Goal: Task Accomplishment & Management: Complete application form

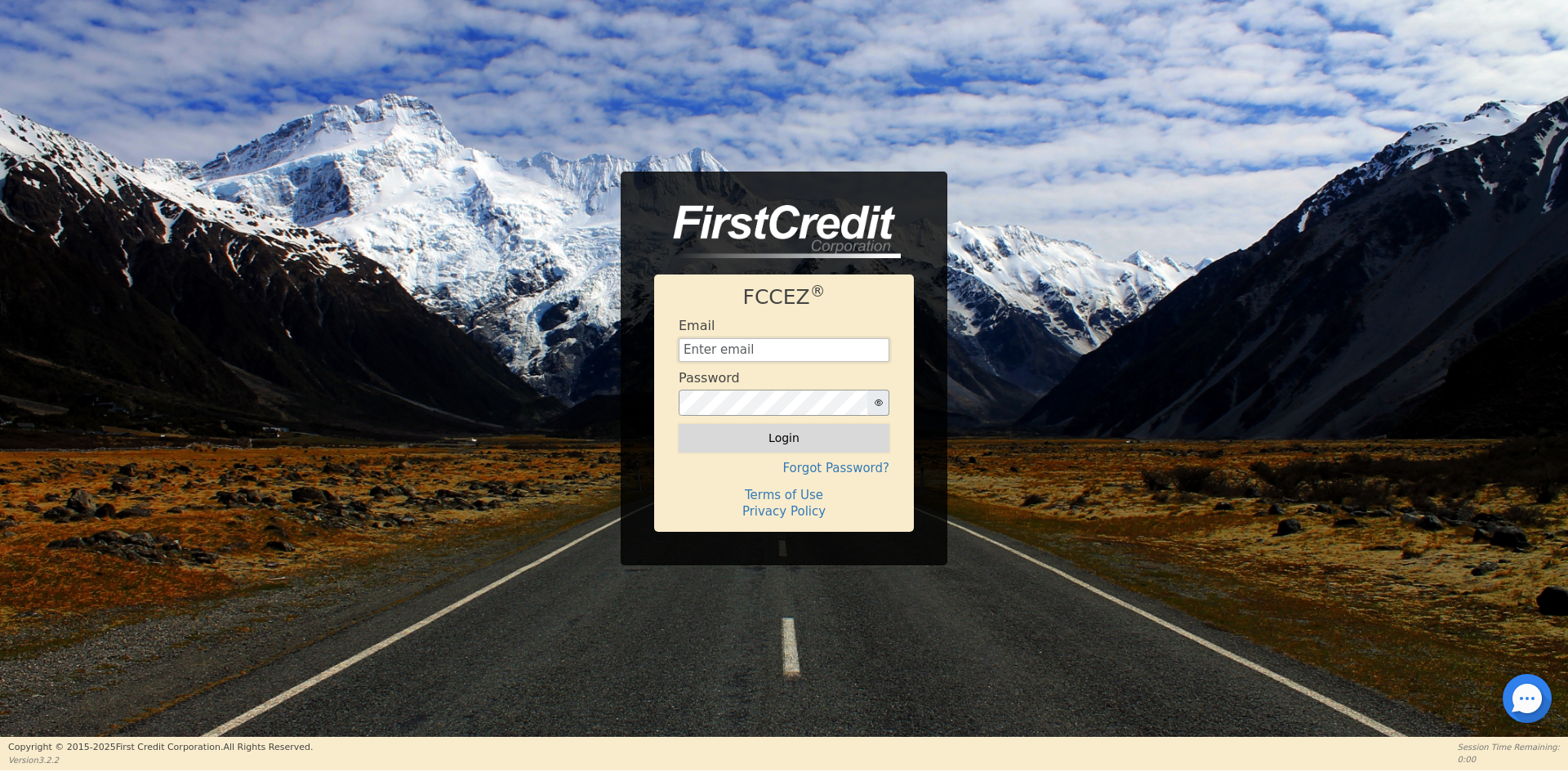
type input "[EMAIL_ADDRESS][DOMAIN_NAME]"
click at [757, 433] on button "Login" at bounding box center [784, 438] width 211 height 28
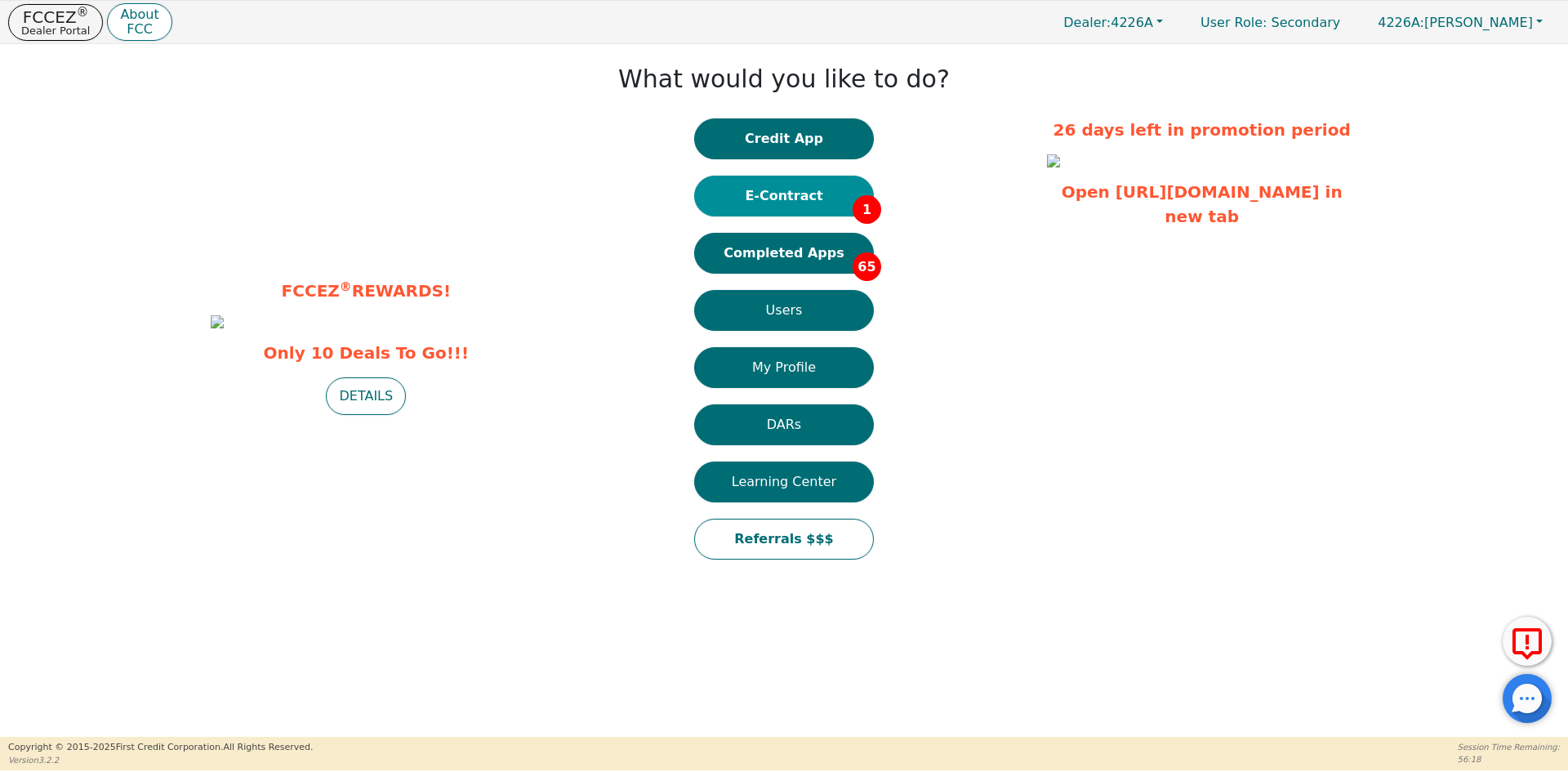
click at [802, 201] on button "E-Contract 1" at bounding box center [784, 195] width 180 height 41
click at [824, 259] on button "Completed Apps 65" at bounding box center [784, 252] width 180 height 41
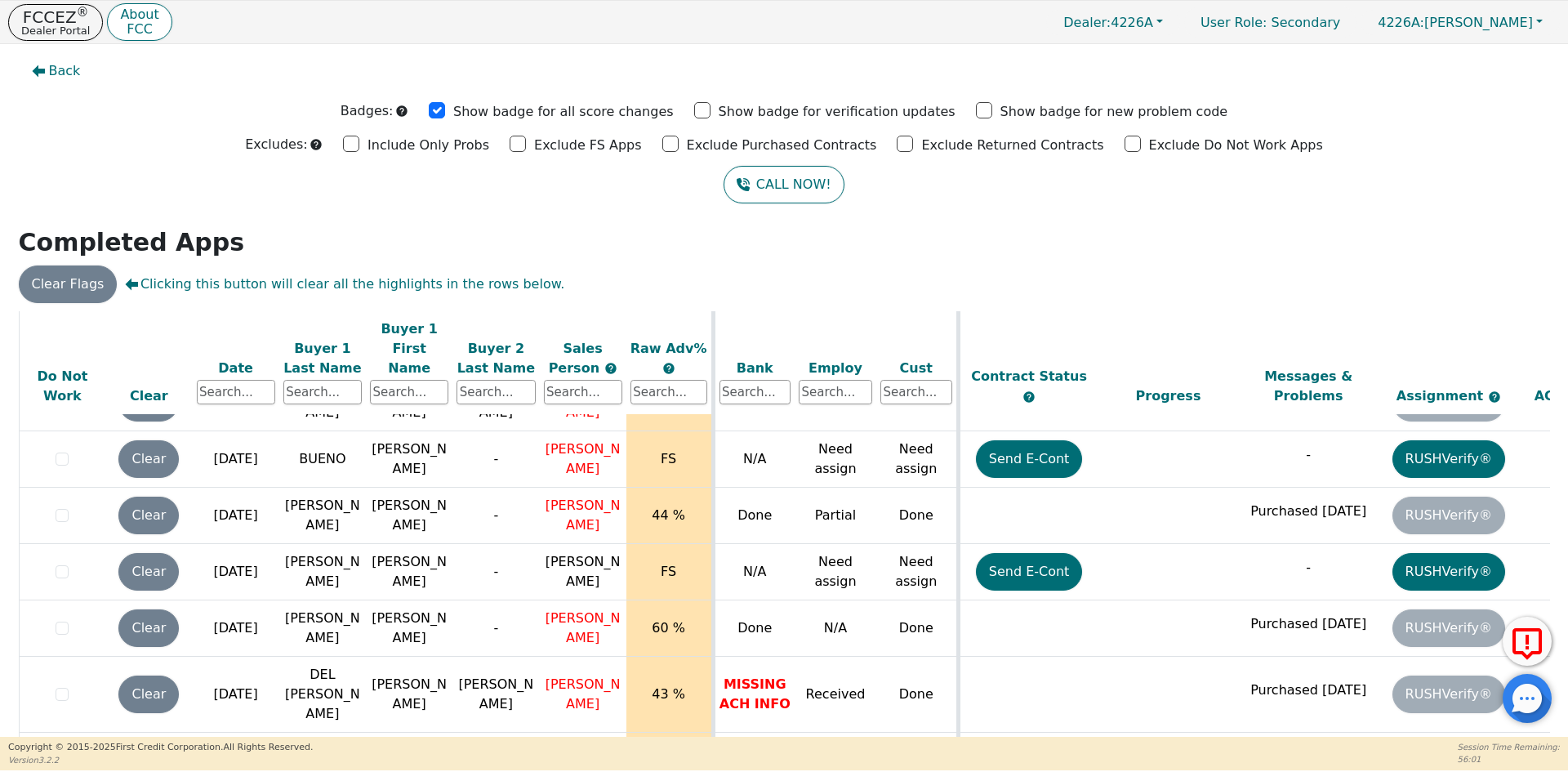
scroll to position [2940, 0]
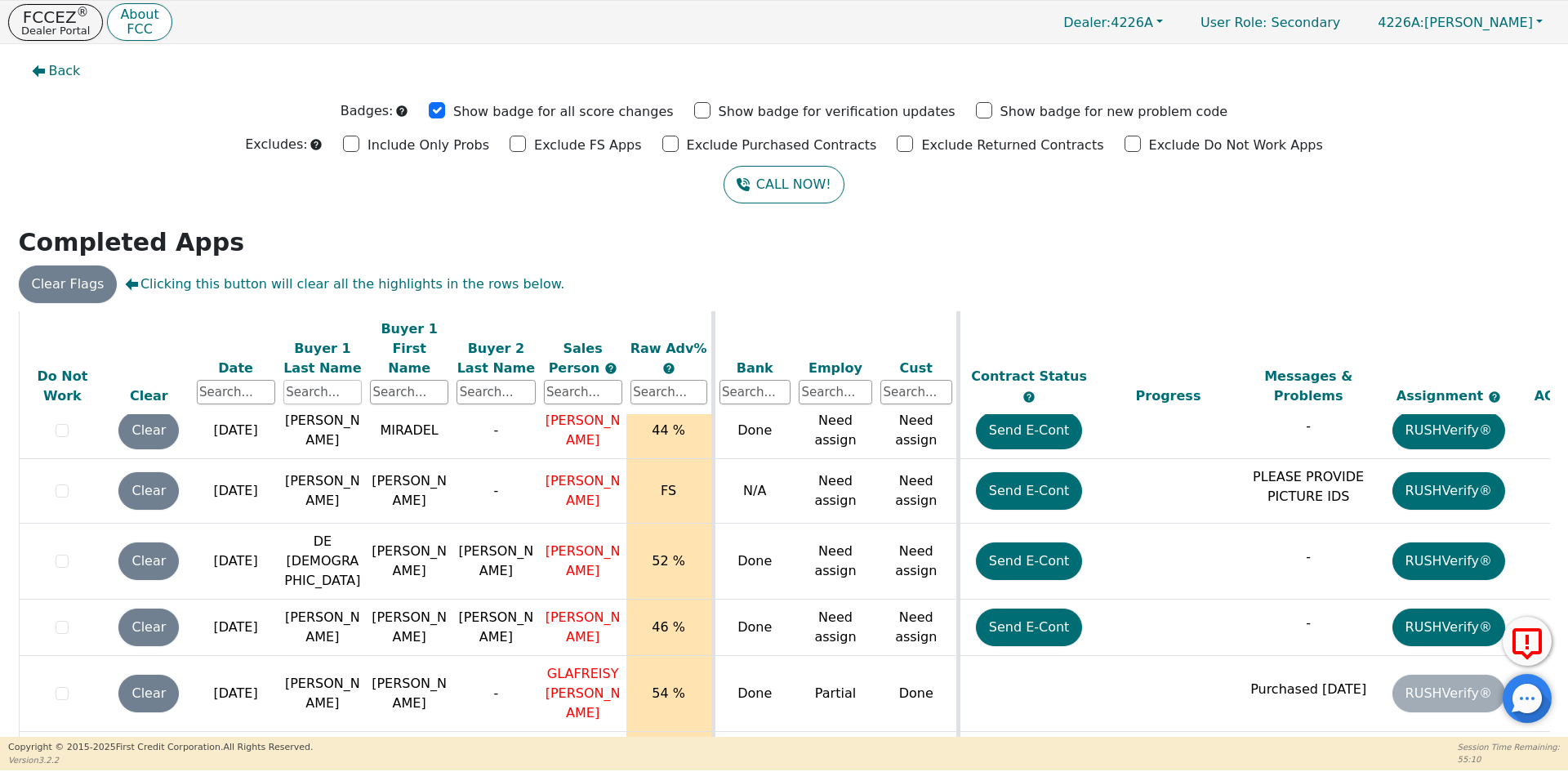
click at [334, 380] on input "text" at bounding box center [322, 391] width 79 height 24
type input "[PERSON_NAME]"
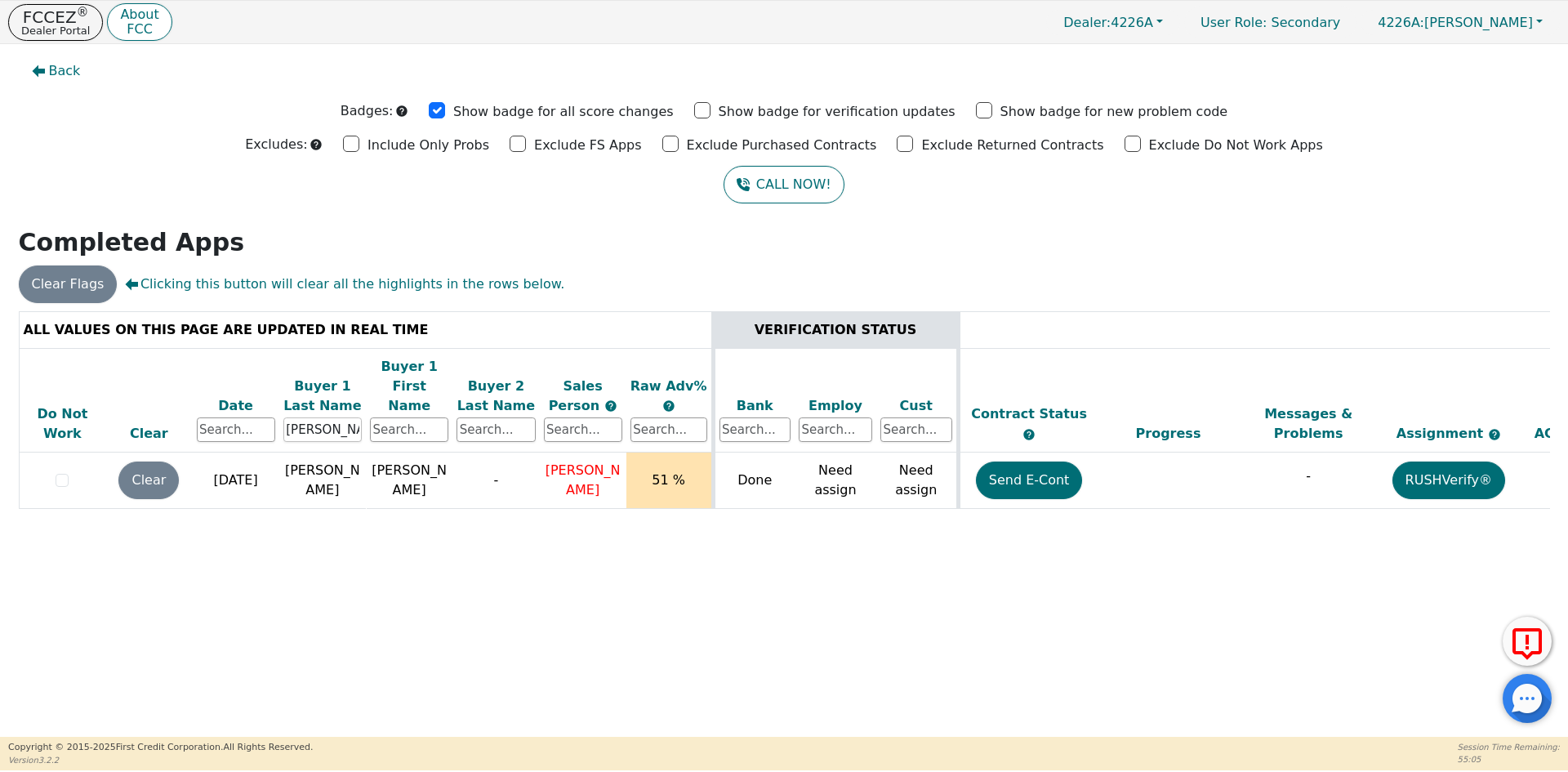
scroll to position [0, 0]
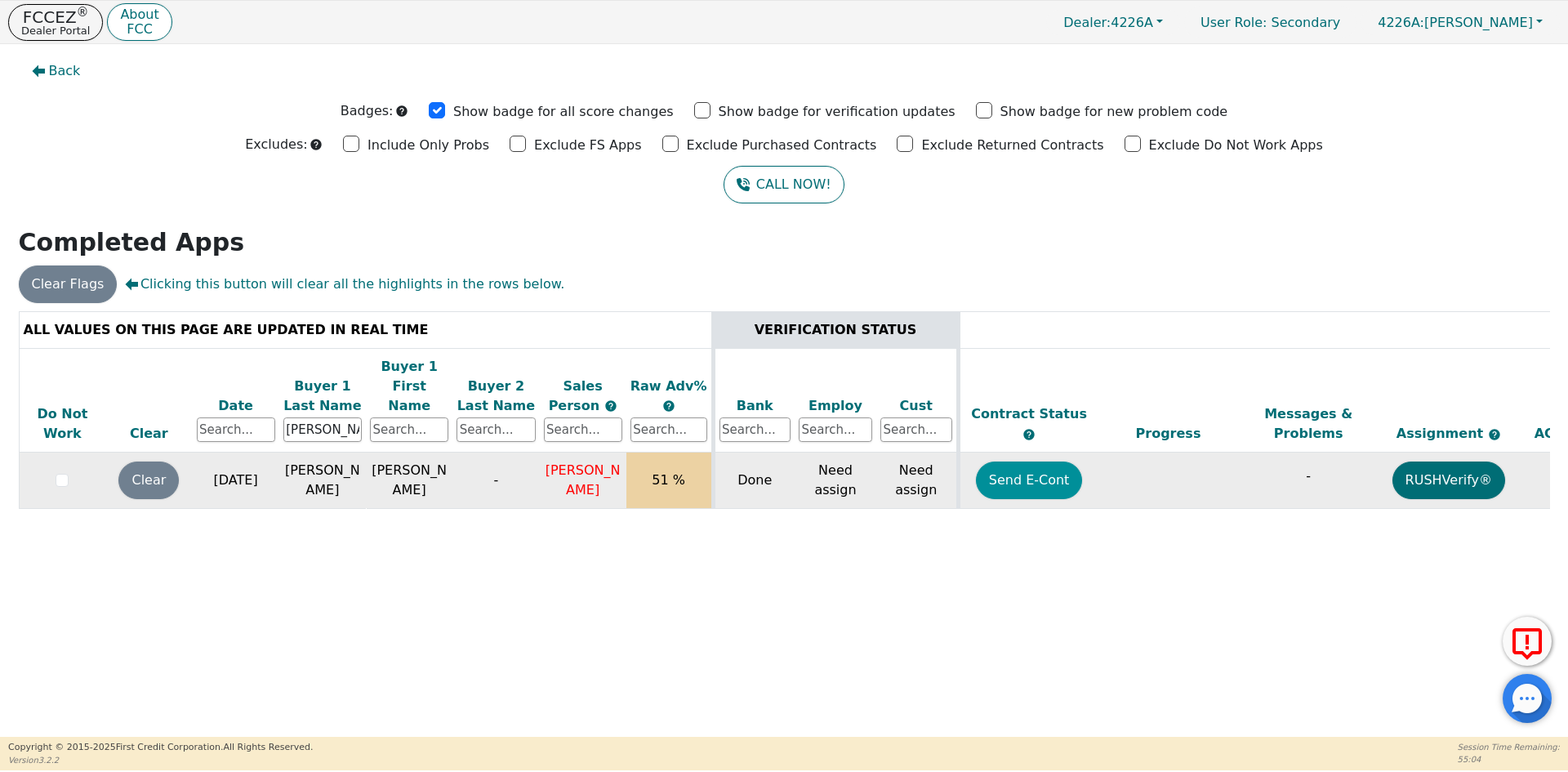
click at [1044, 461] on button "Send E-Cont" at bounding box center [1029, 480] width 107 height 38
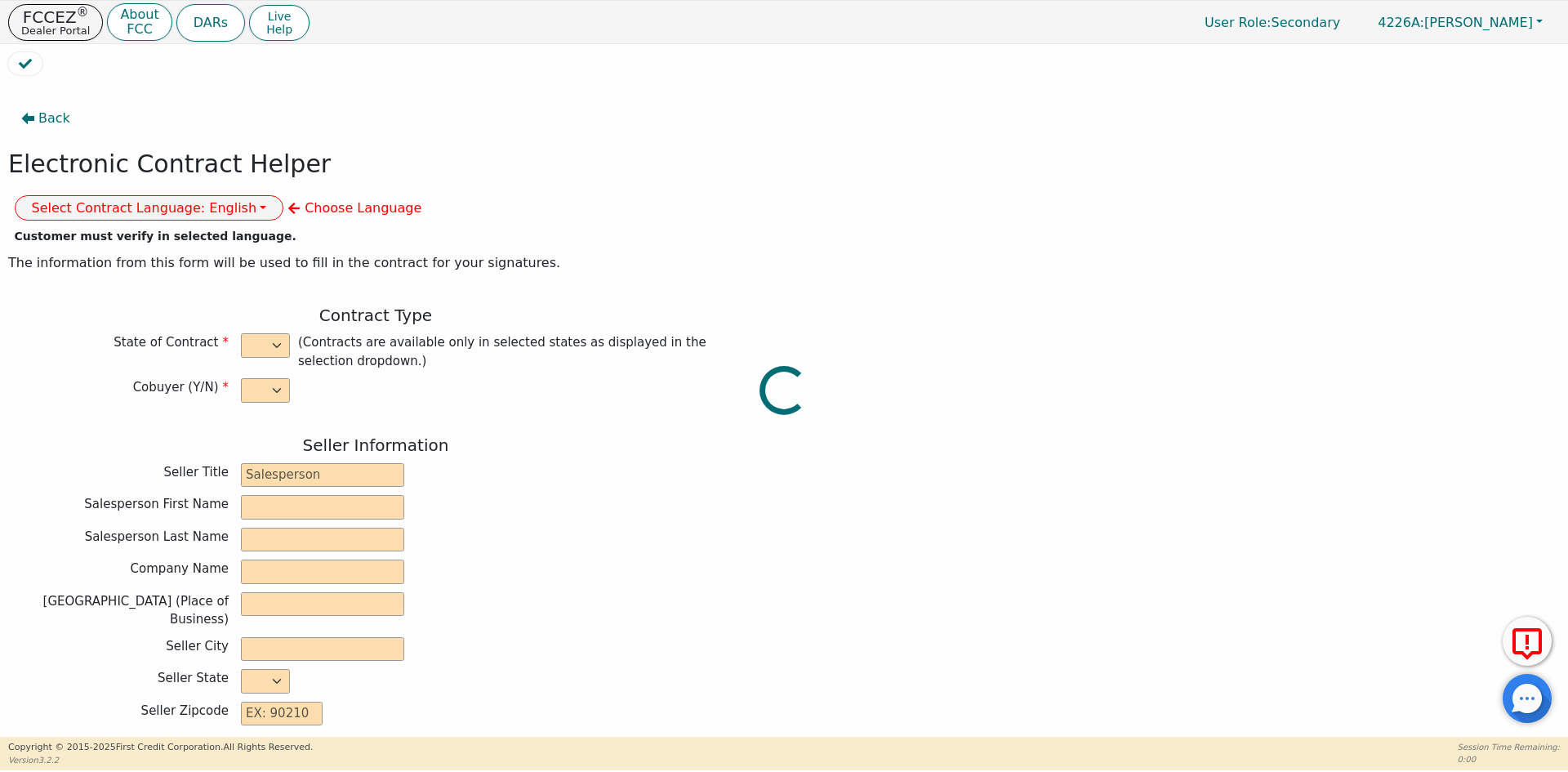
select select "n"
type input "ANALISTA"
type input "[PERSON_NAME]"
type input "DE [PERSON_NAME]"
type input "DIAMOND PERFECT. DBA AQUAFEEL"
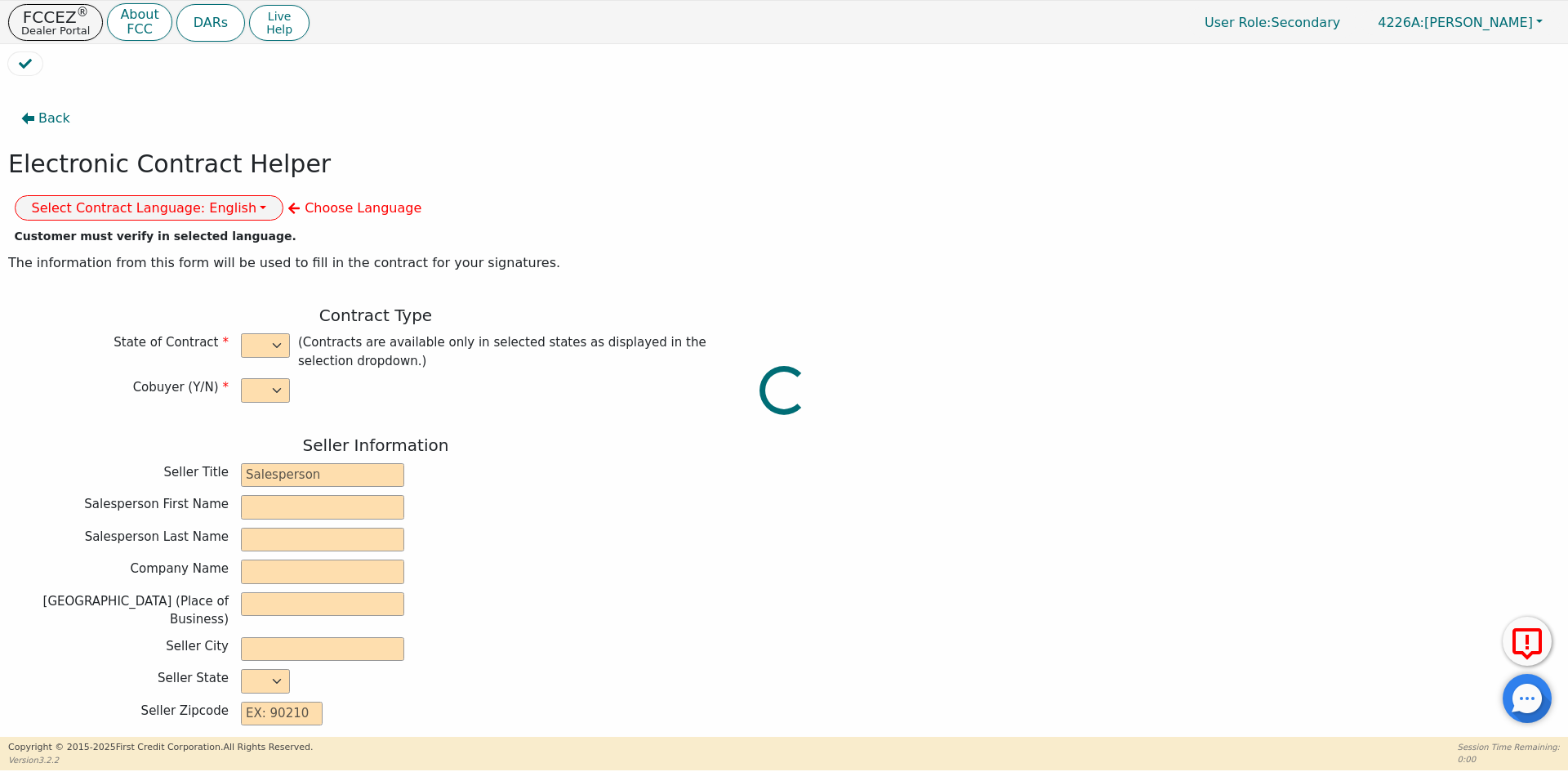
type input "[STREET_ADDRESS]"
type input "WAKE FOREST"
select select "NC"
type input "27587"
type input "[PERSON_NAME]"
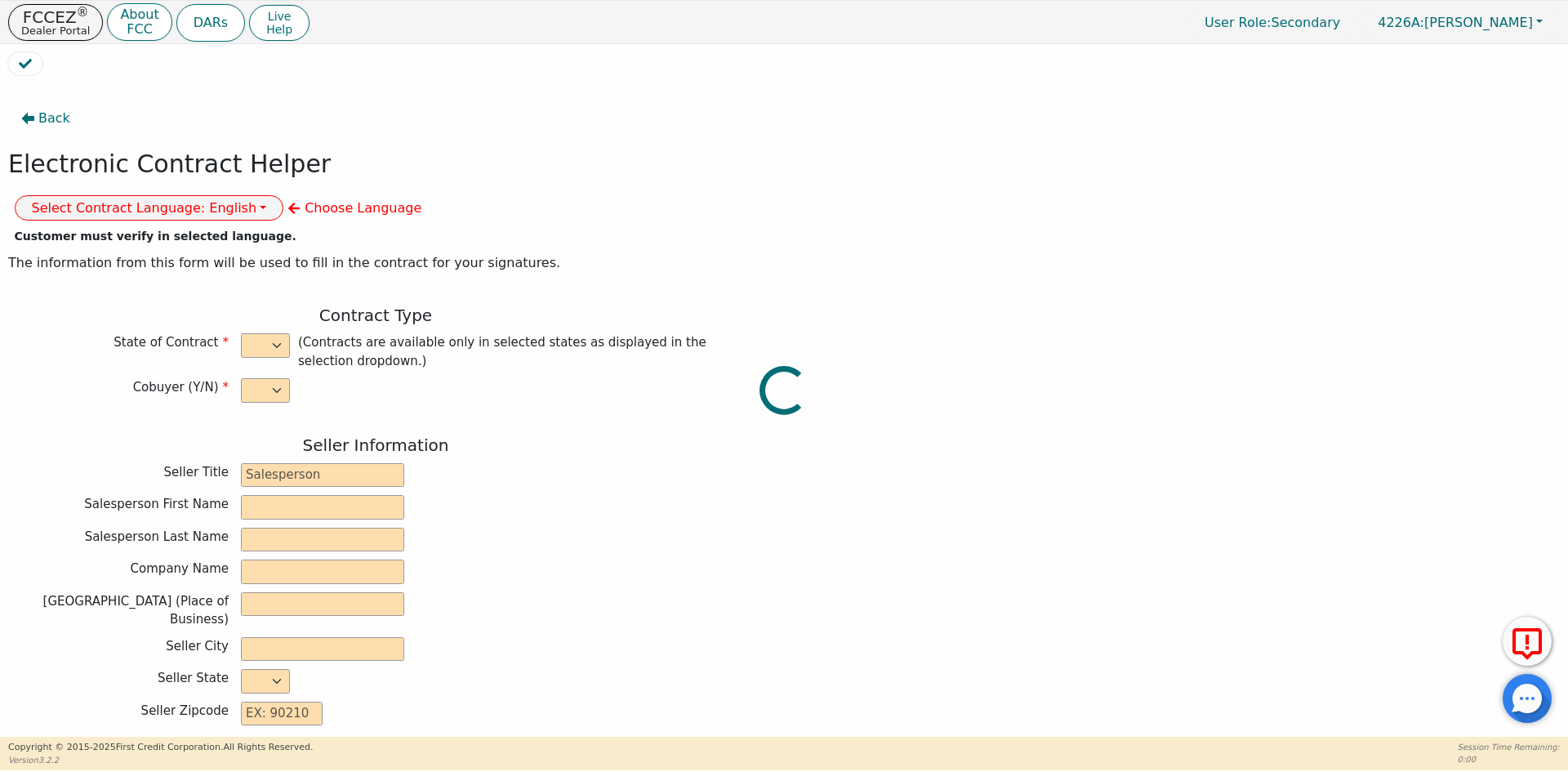
type input "[PERSON_NAME]"
type input "[STREET_ADDRESS]"
type input "PATERSON"
select select "NJ"
type input "07502"
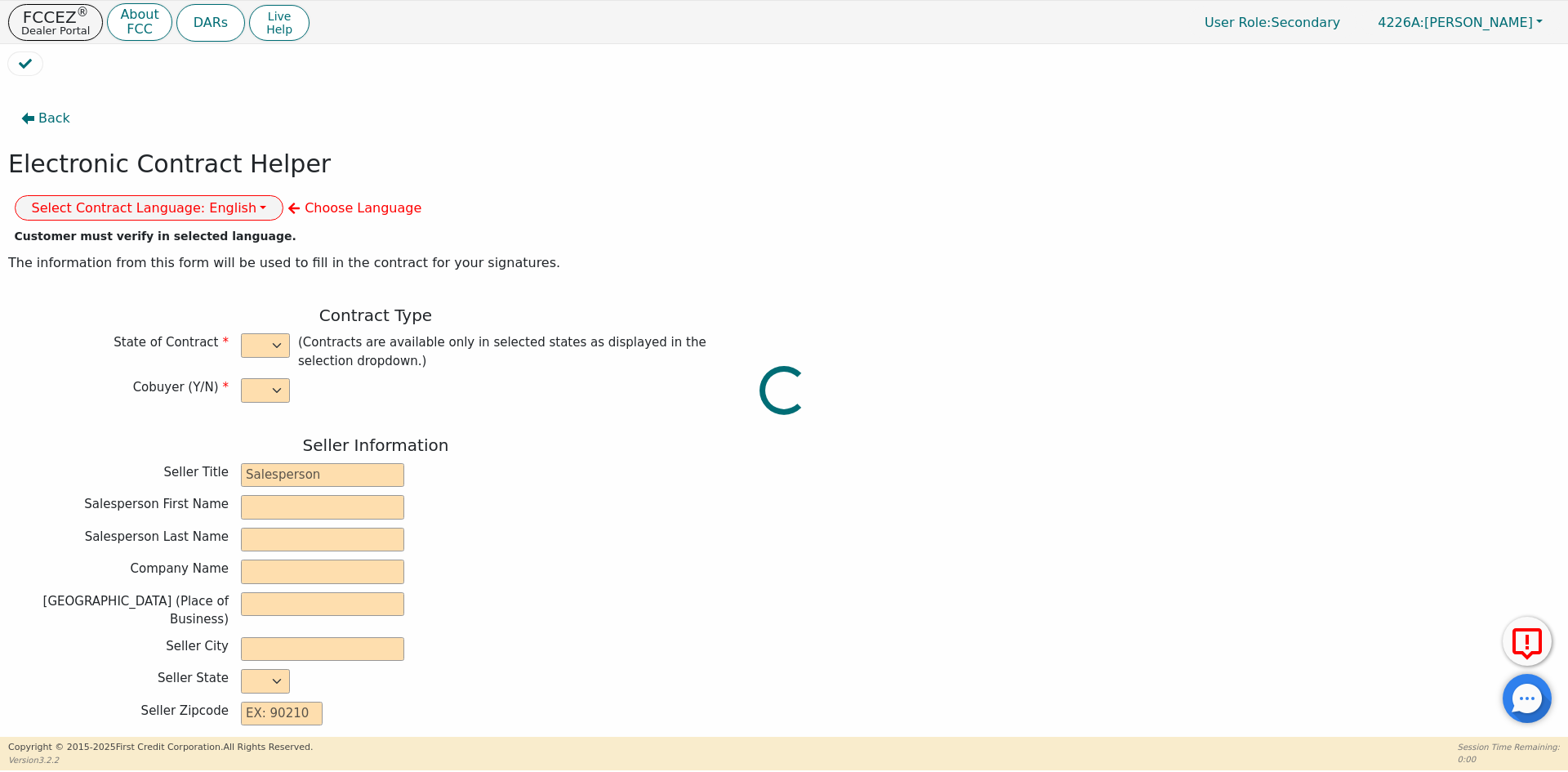
type input "[DATE]"
type input "10.99"
type input "[DATE]"
type input "72"
type input "0"
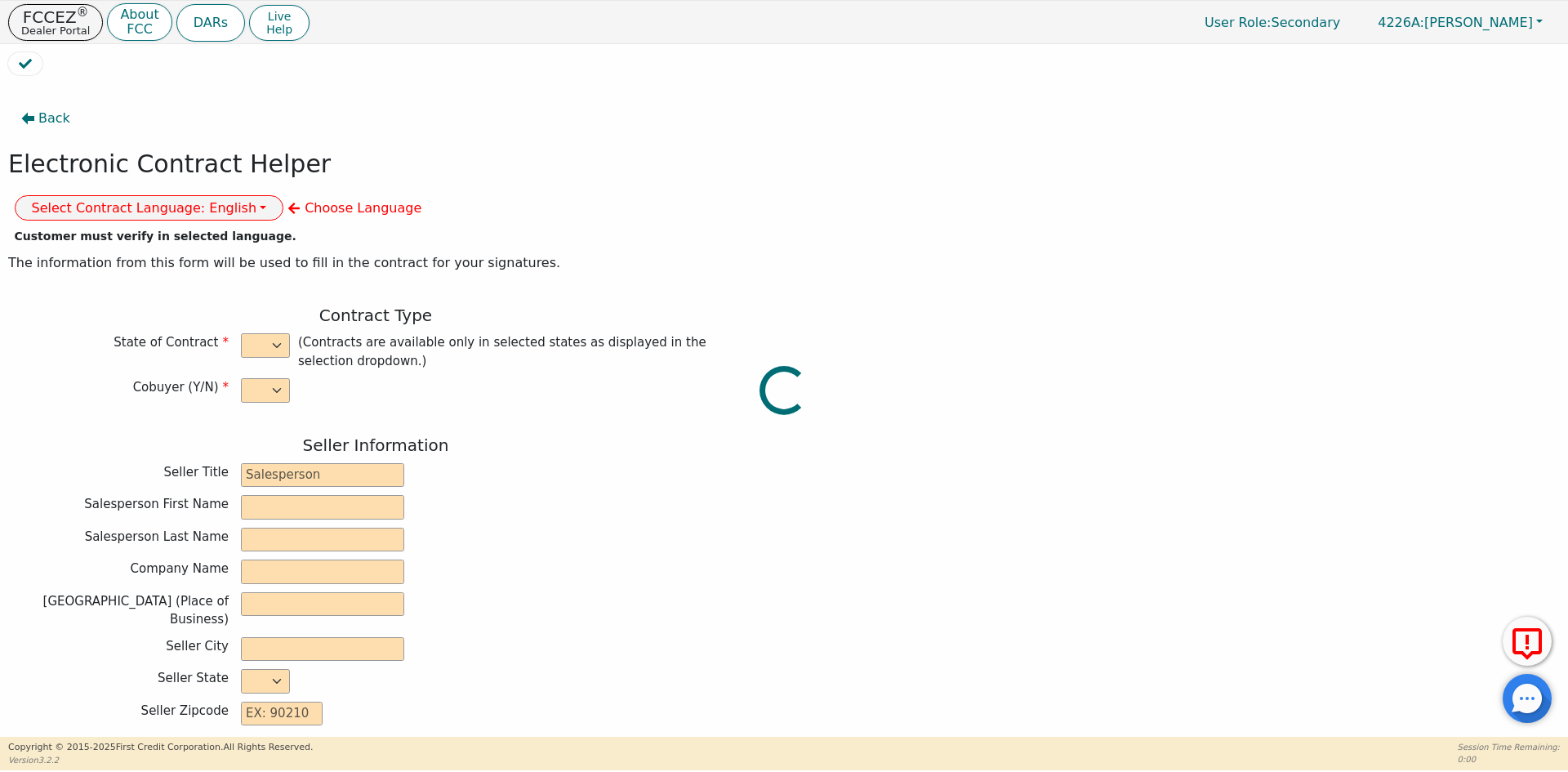
type input "8790.00"
type input "0.00"
type input "8790.00"
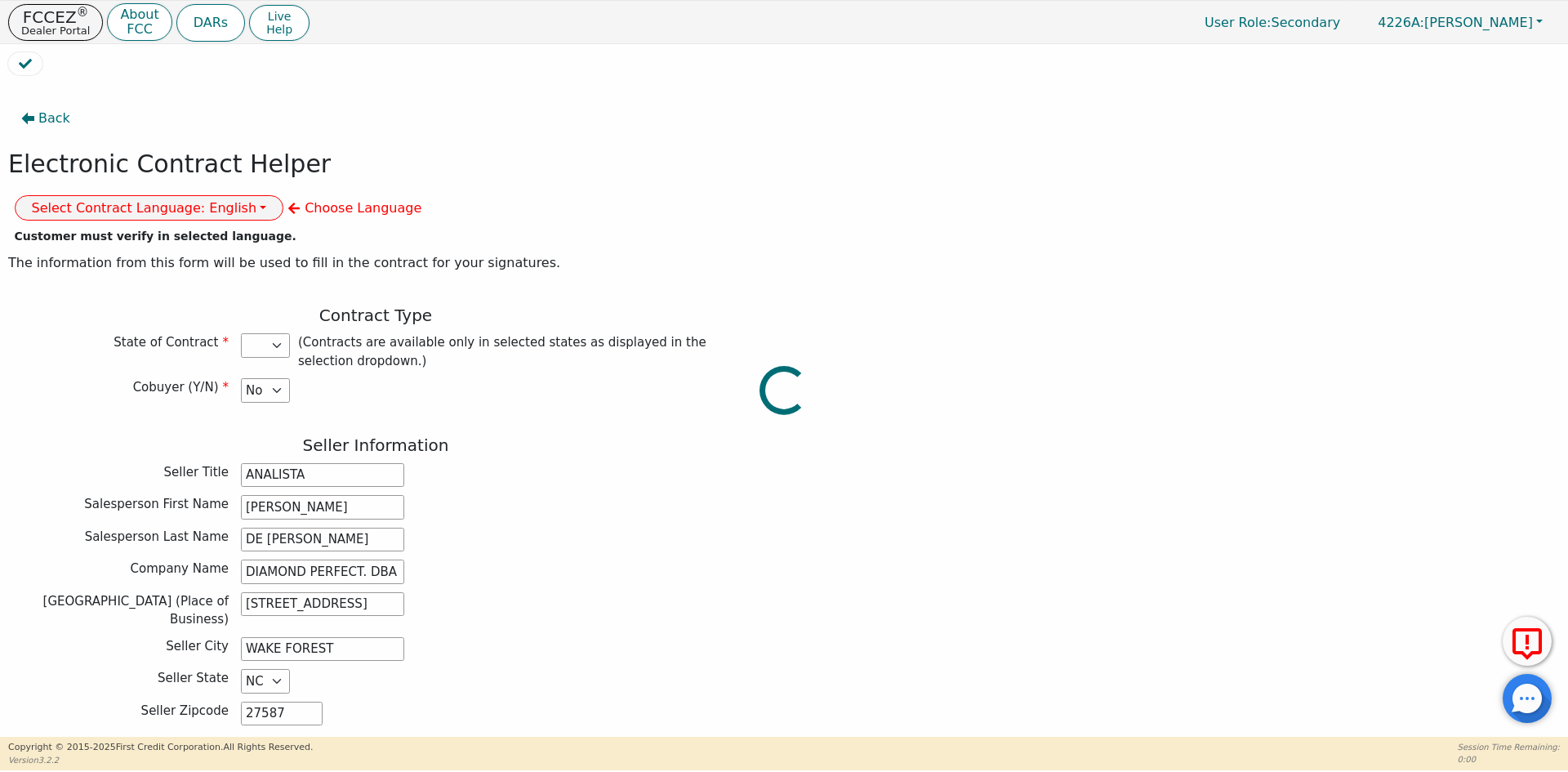
select select "NJ"
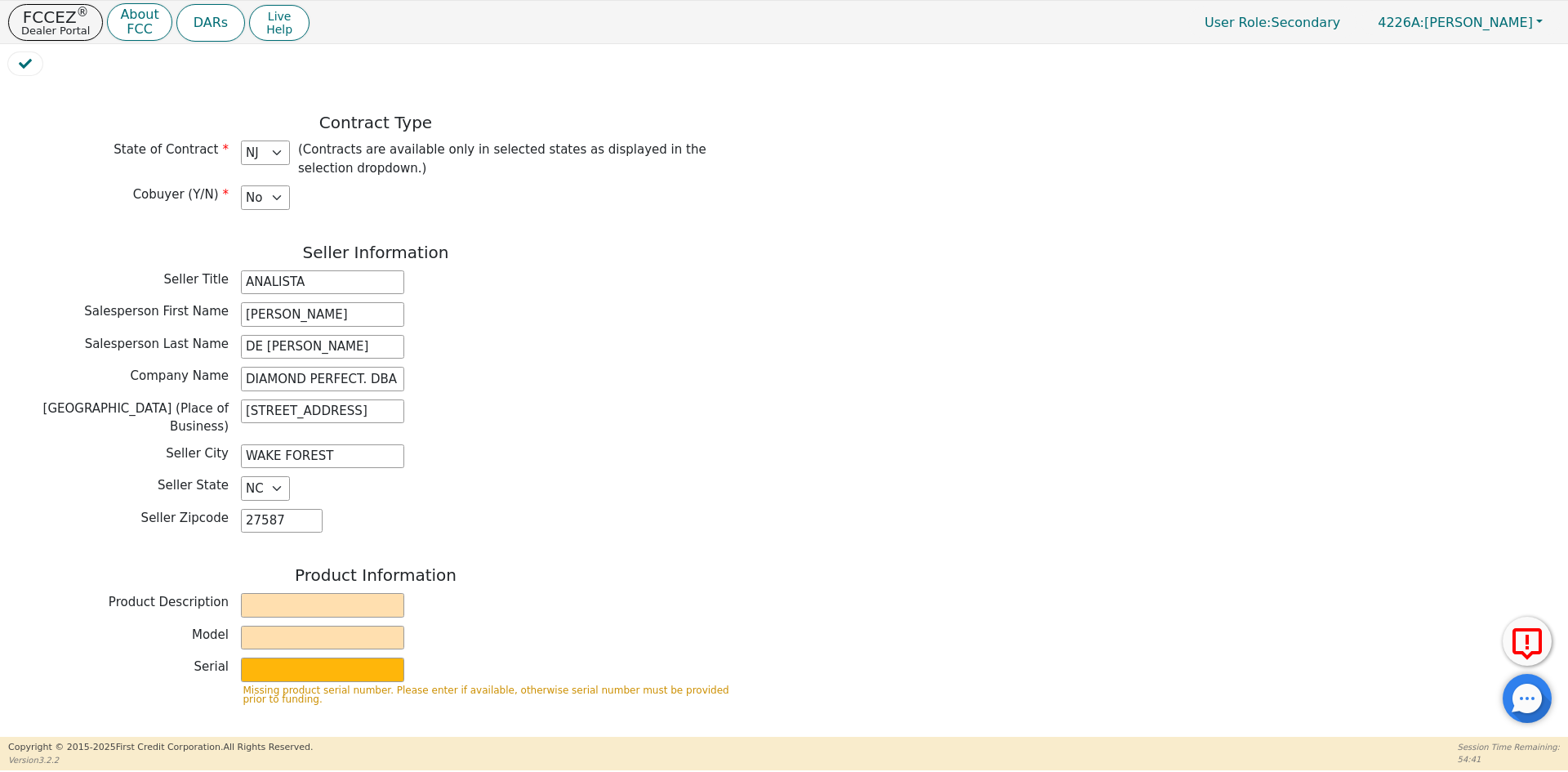
scroll to position [245, 0]
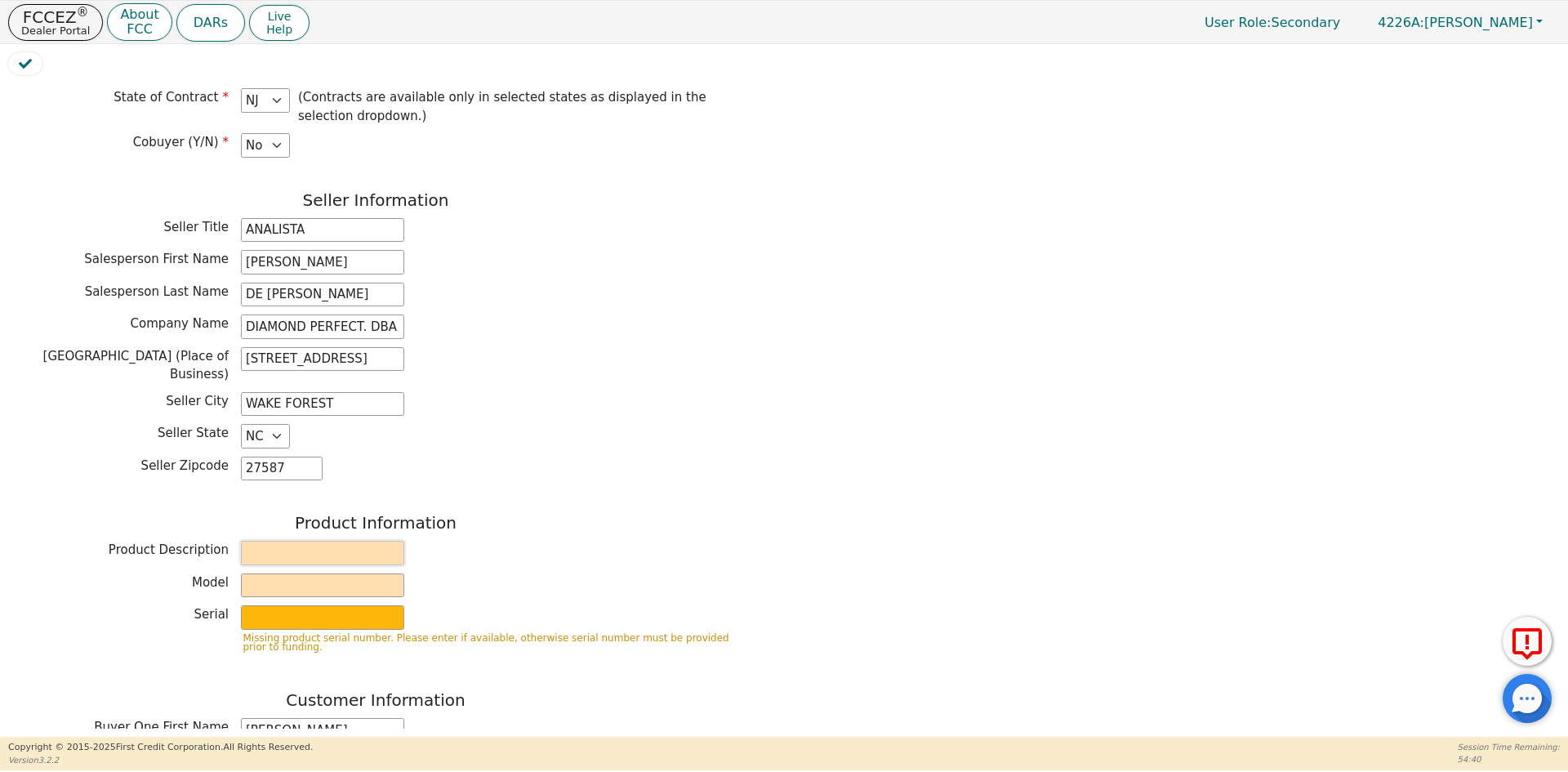
click at [273, 541] on input "text" at bounding box center [322, 552] width 164 height 24
type input "WATER PURIFICATION SYSTEM"
click at [301, 573] on input "text" at bounding box center [322, 585] width 164 height 24
type input "AQUAFEEL"
click at [323, 605] on input "text" at bounding box center [322, 617] width 164 height 24
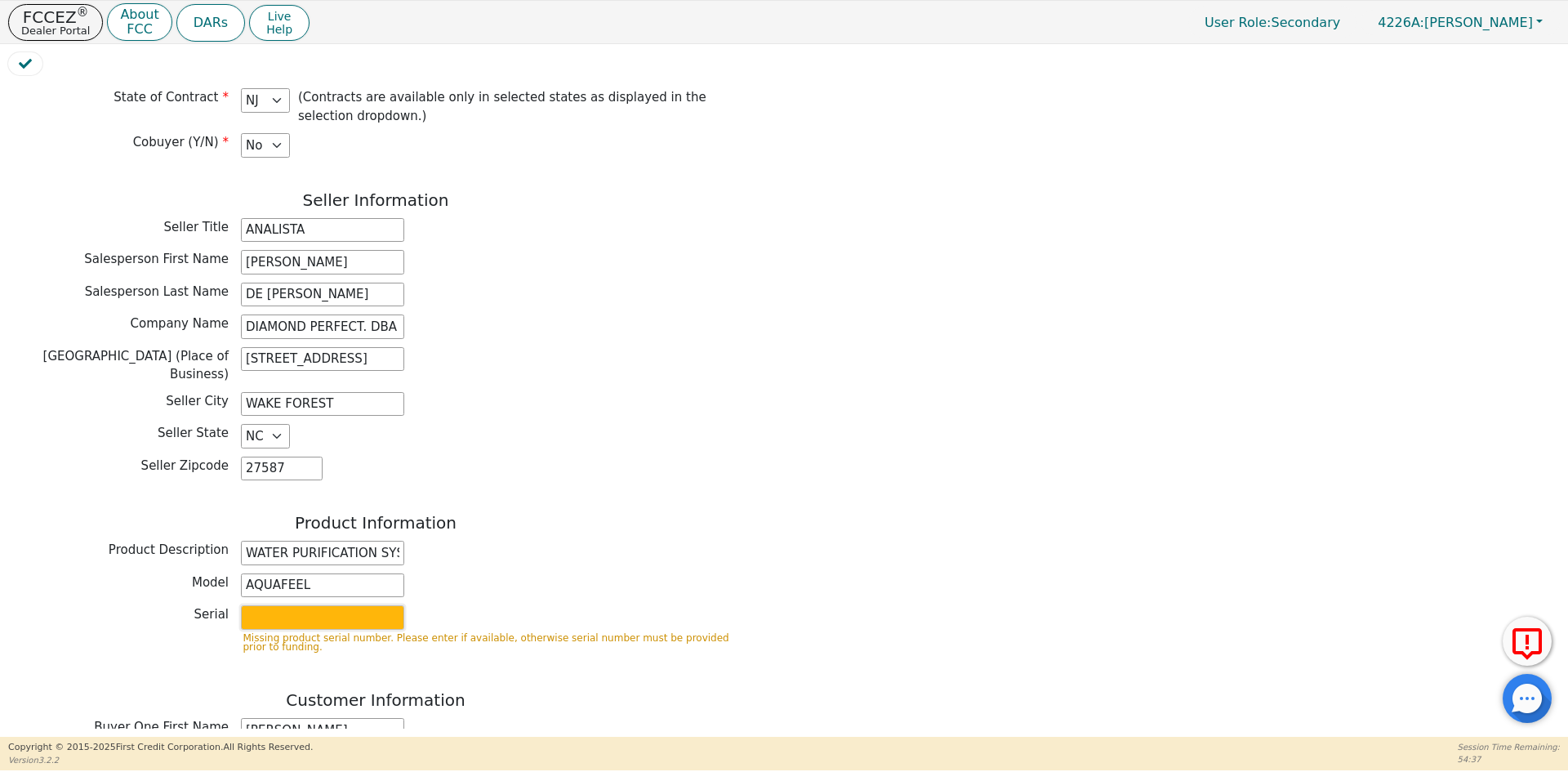
type input "W525"
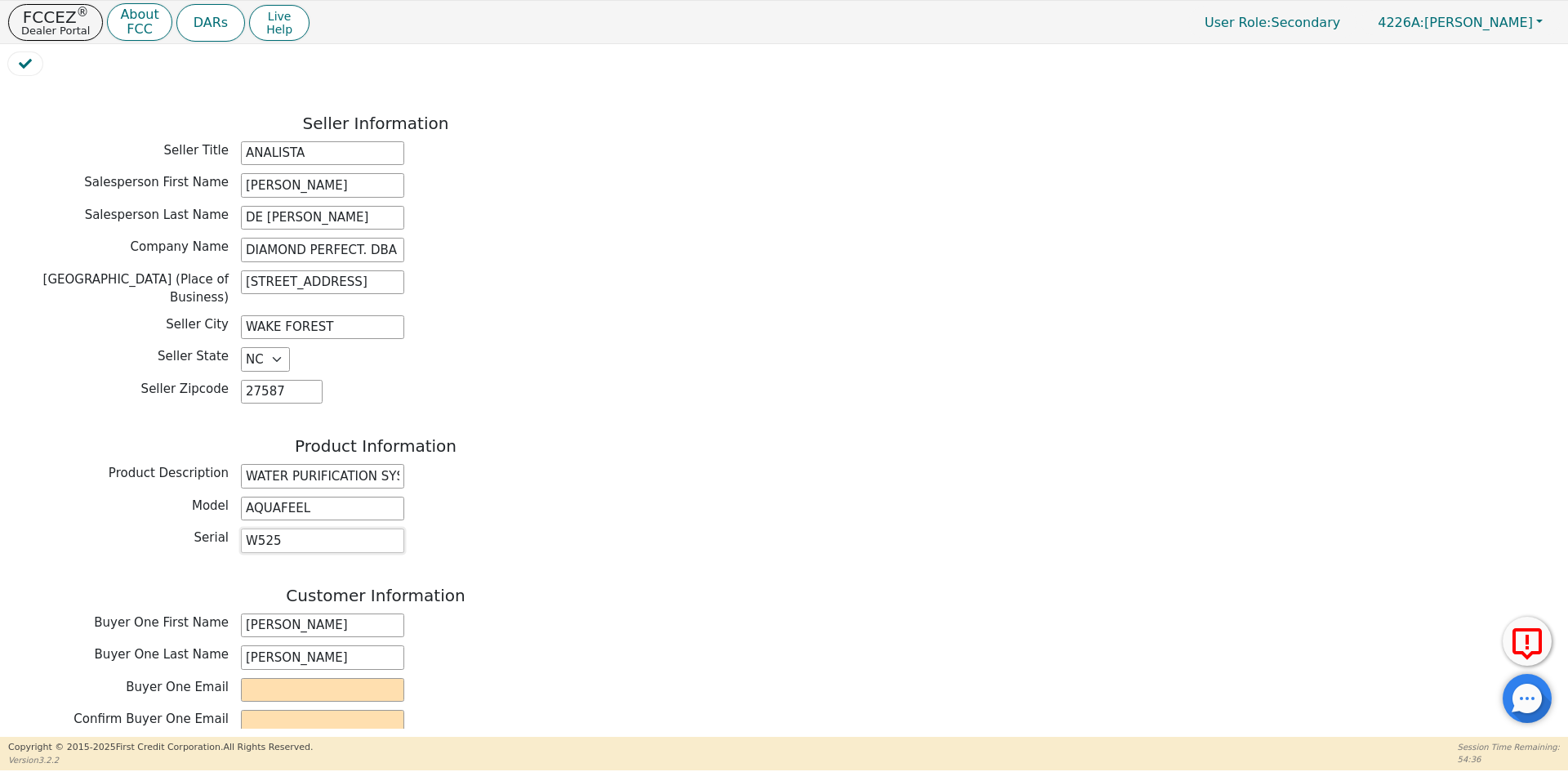
scroll to position [409, 0]
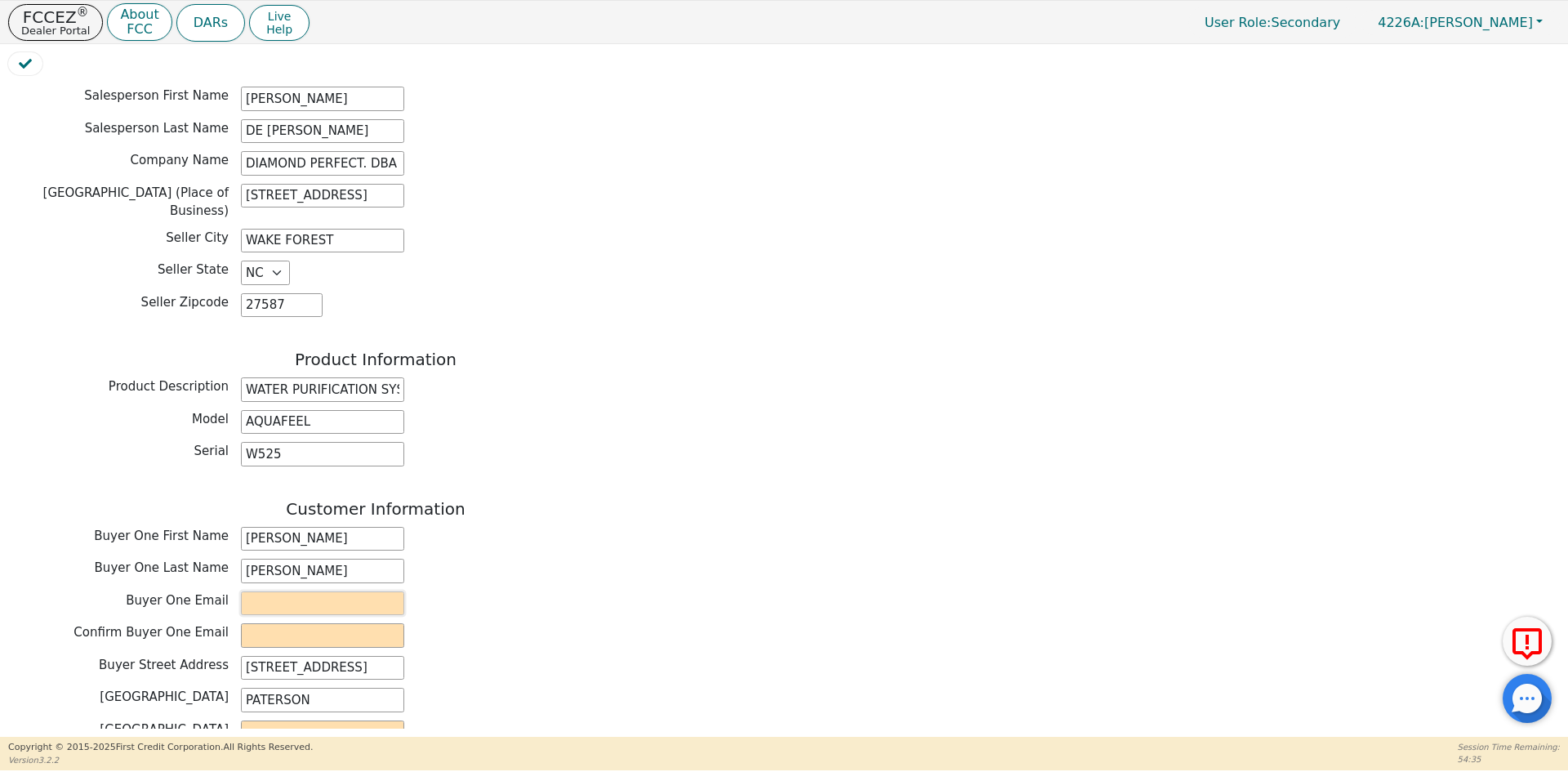
click at [269, 591] on input "email" at bounding box center [322, 603] width 164 height 24
drag, startPoint x: 400, startPoint y: 557, endPoint x: 207, endPoint y: 568, distance: 193.3
click at [207, 591] on div "Buyer One Email [EMAIL_ADDRESS][DOMAIN_NAME]" at bounding box center [375, 603] width 735 height 24
type input "[EMAIL_ADDRESS][DOMAIN_NAME]"
click at [311, 623] on input "email" at bounding box center [322, 635] width 164 height 24
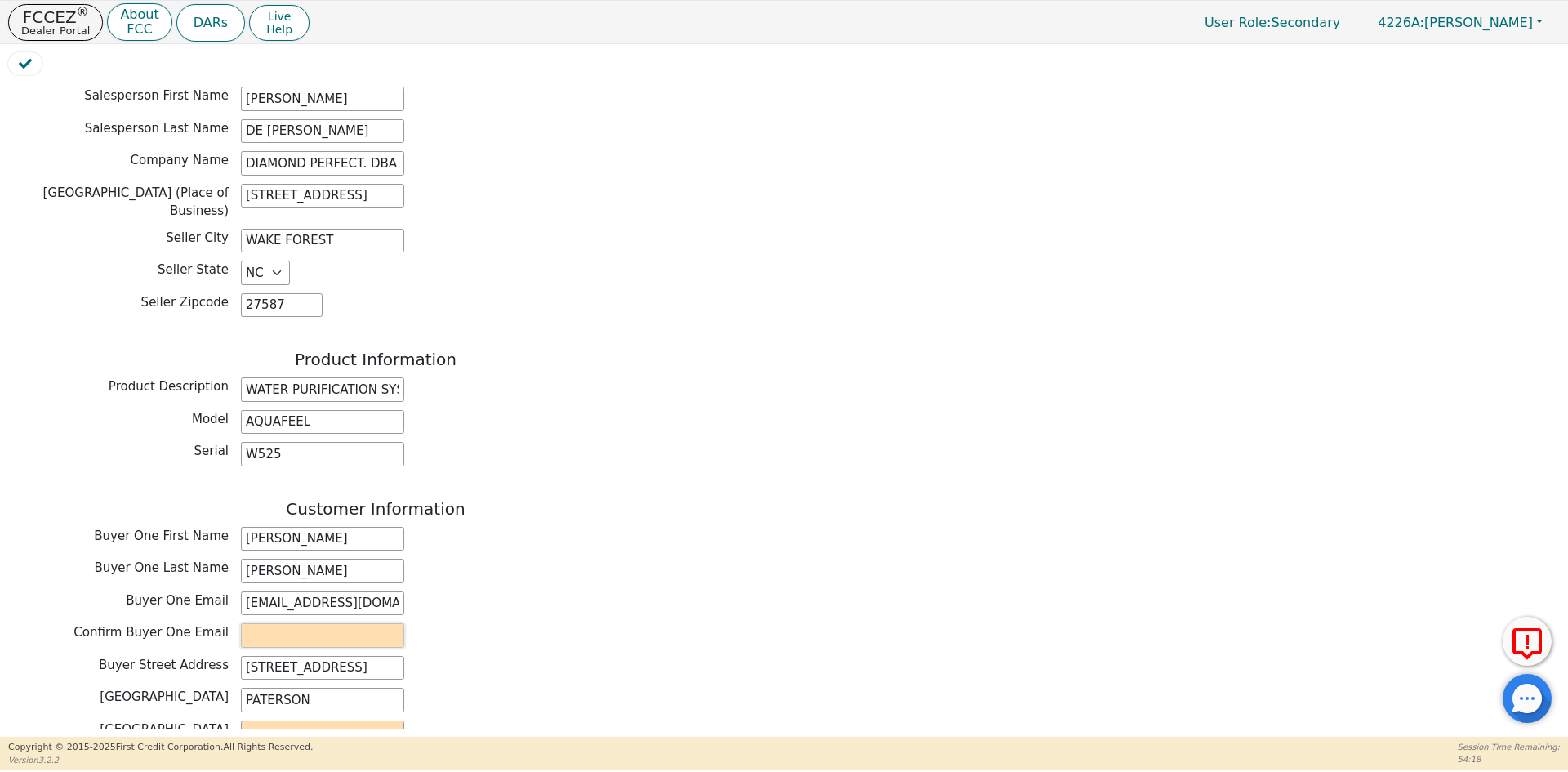
paste input "[EMAIL_ADDRESS][DOMAIN_NAME]"
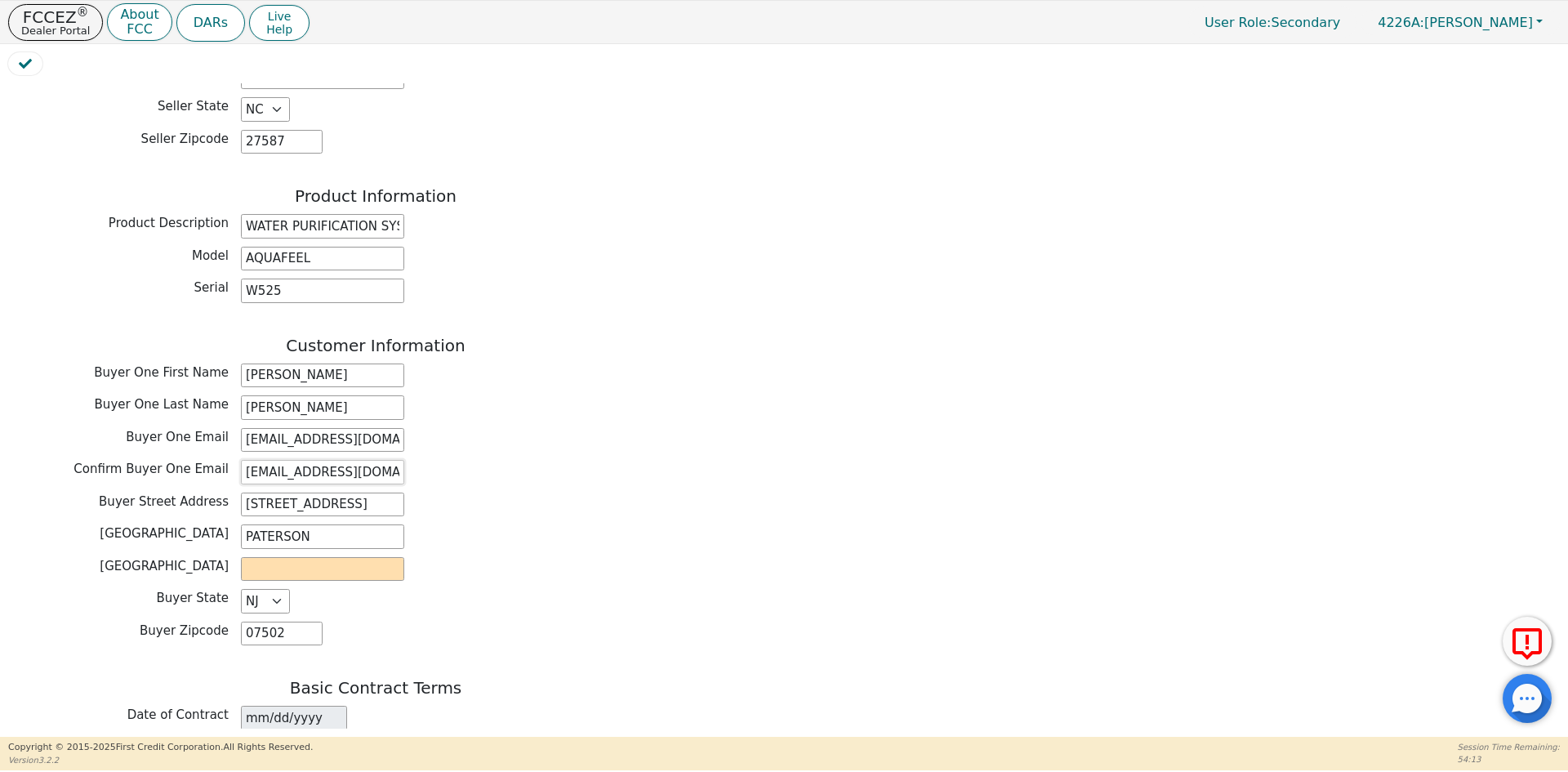
type input "[EMAIL_ADDRESS][DOMAIN_NAME]"
drag, startPoint x: 316, startPoint y: 488, endPoint x: 160, endPoint y: 485, distance: 156.0
click at [160, 524] on div "Buyer City PATERSON" at bounding box center [375, 536] width 735 height 24
click at [346, 557] on input "text" at bounding box center [322, 569] width 164 height 24
paste input "[GEOGRAPHIC_DATA]"
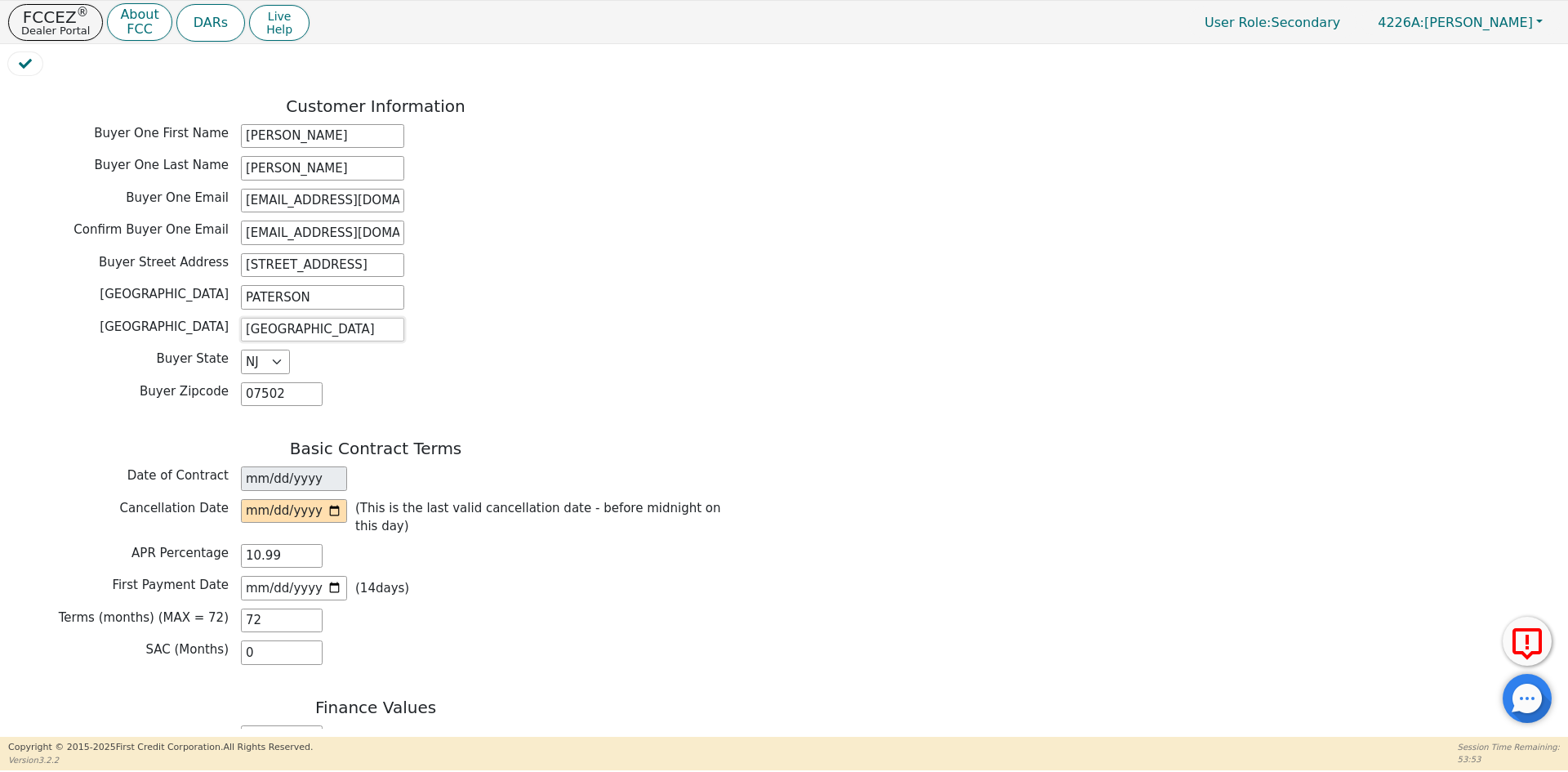
scroll to position [816, 0]
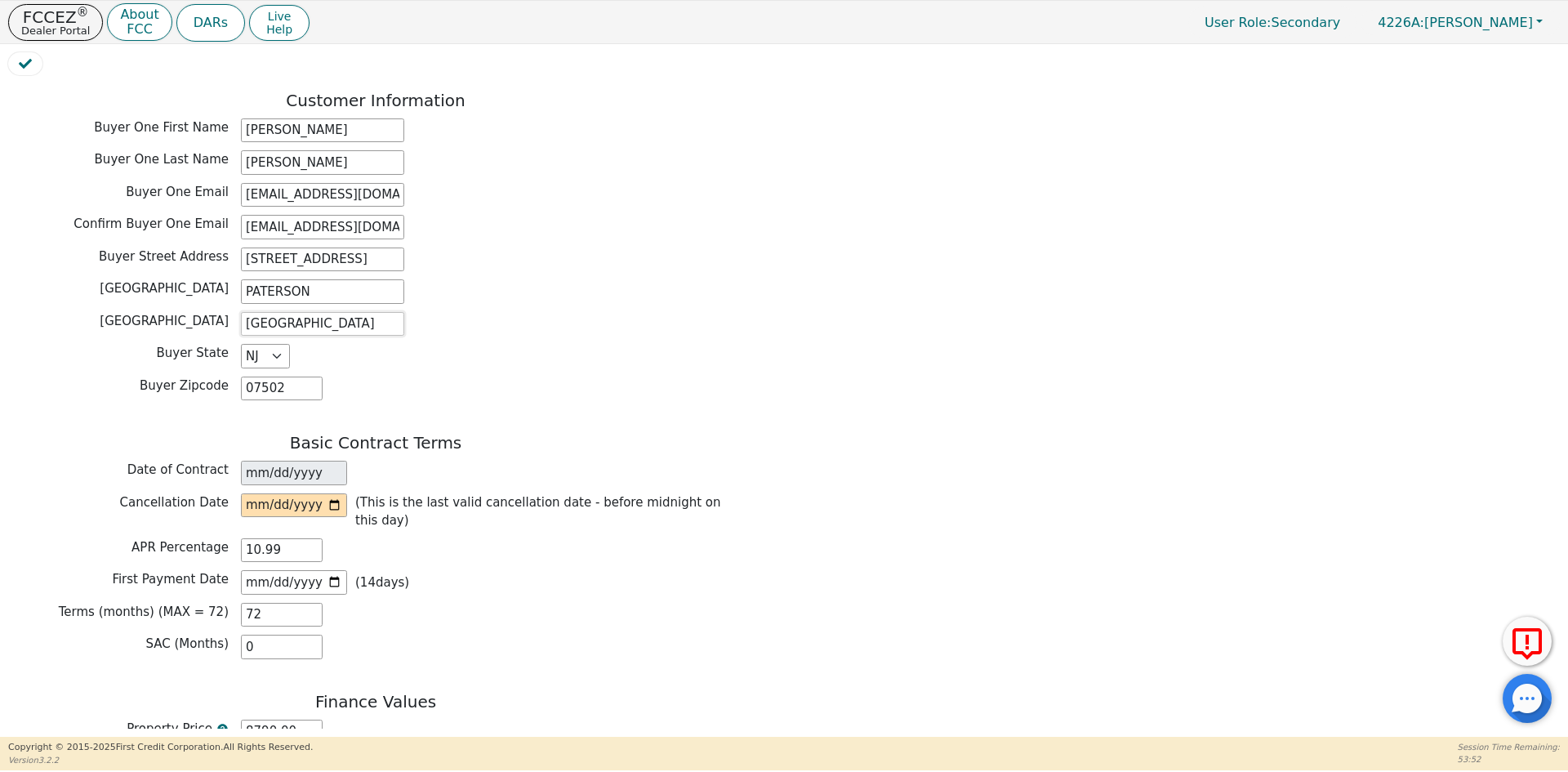
type input "[GEOGRAPHIC_DATA]"
click at [335, 494] on input "date" at bounding box center [293, 505] width 106 height 24
type input "[DATE]"
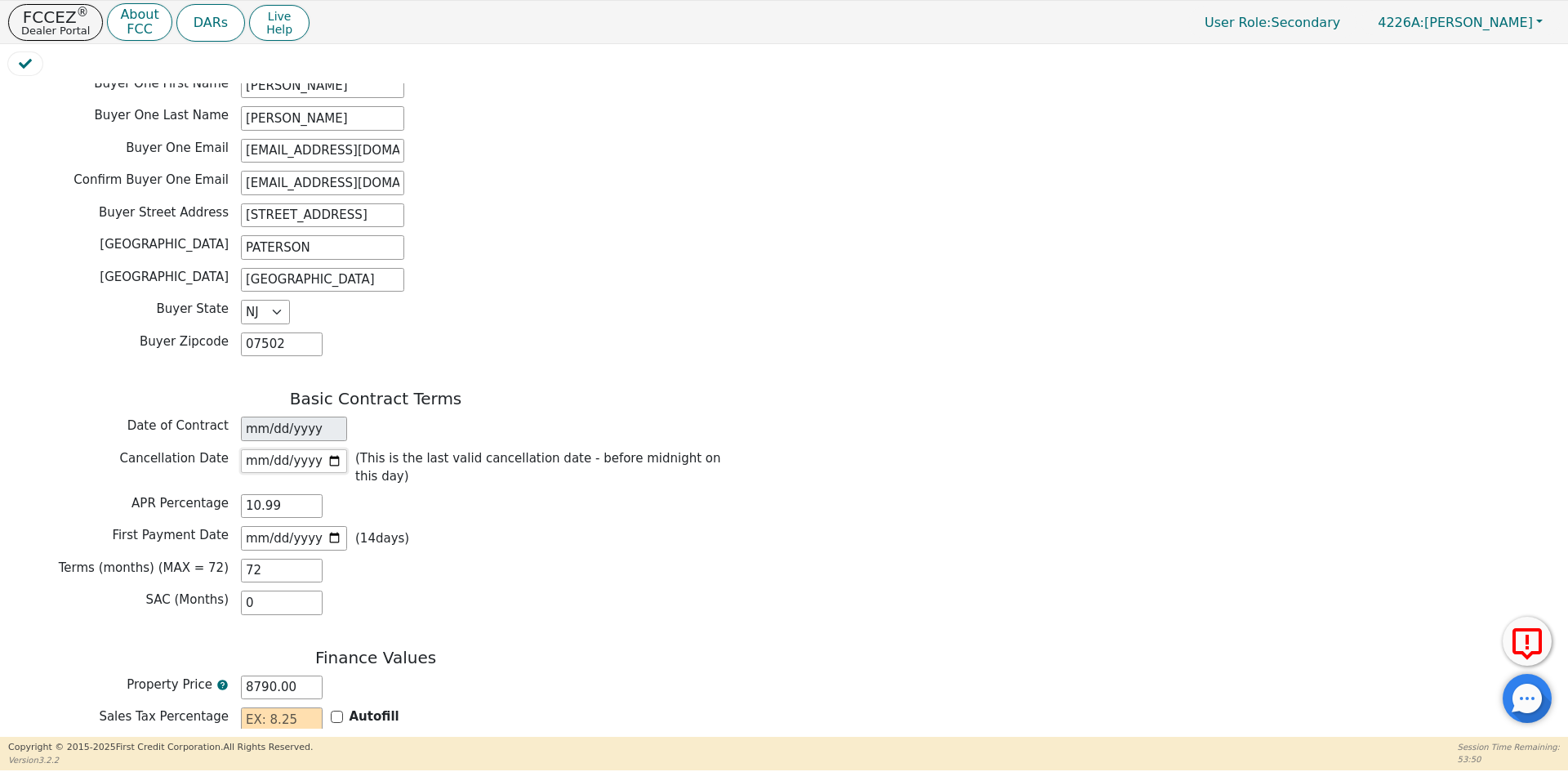
scroll to position [899, 0]
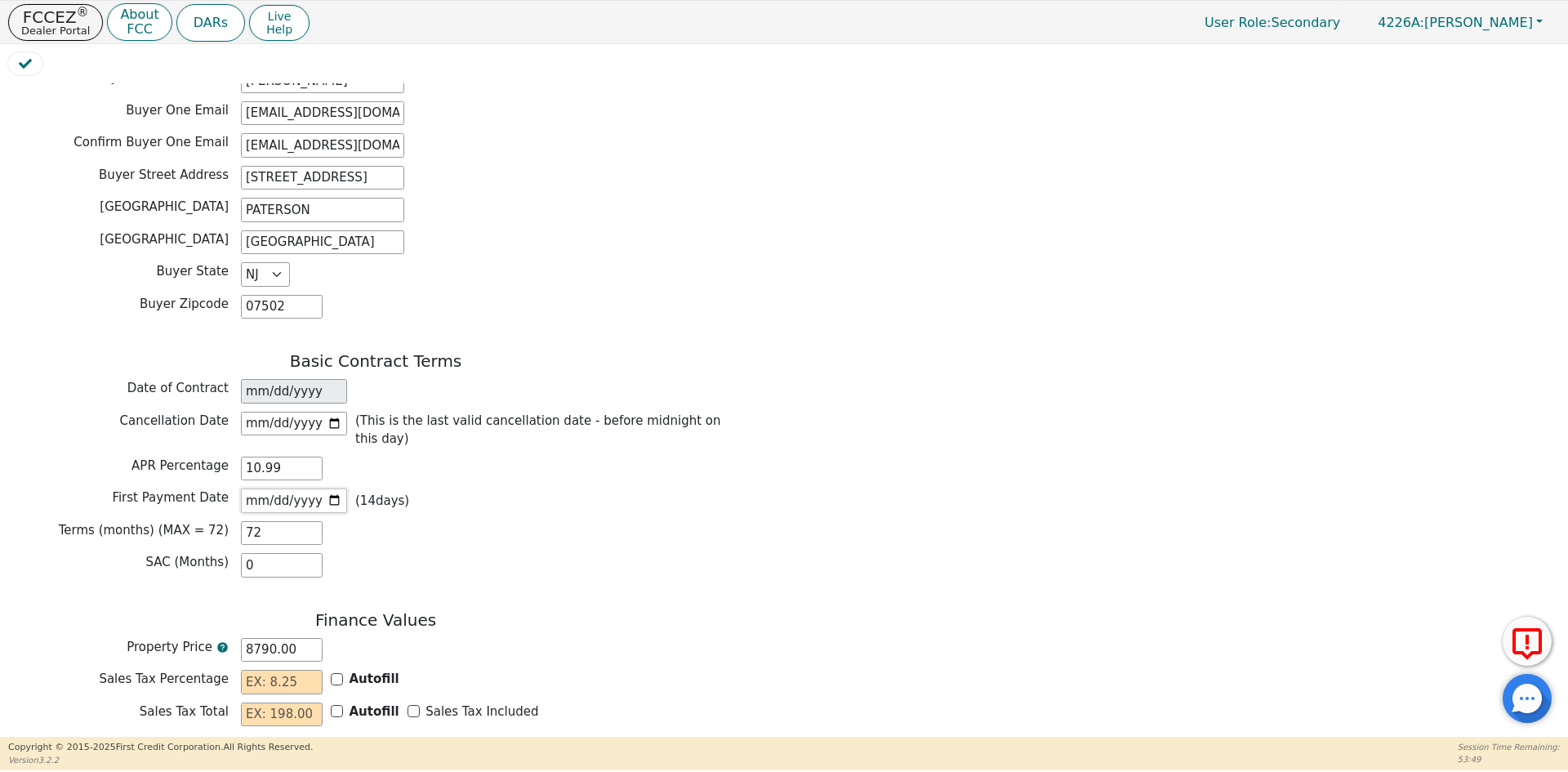
click at [330, 488] on input "[DATE]" at bounding box center [293, 500] width 106 height 24
click at [335, 488] on input "[DATE]" at bounding box center [293, 500] width 106 height 24
type input "[DATE]"
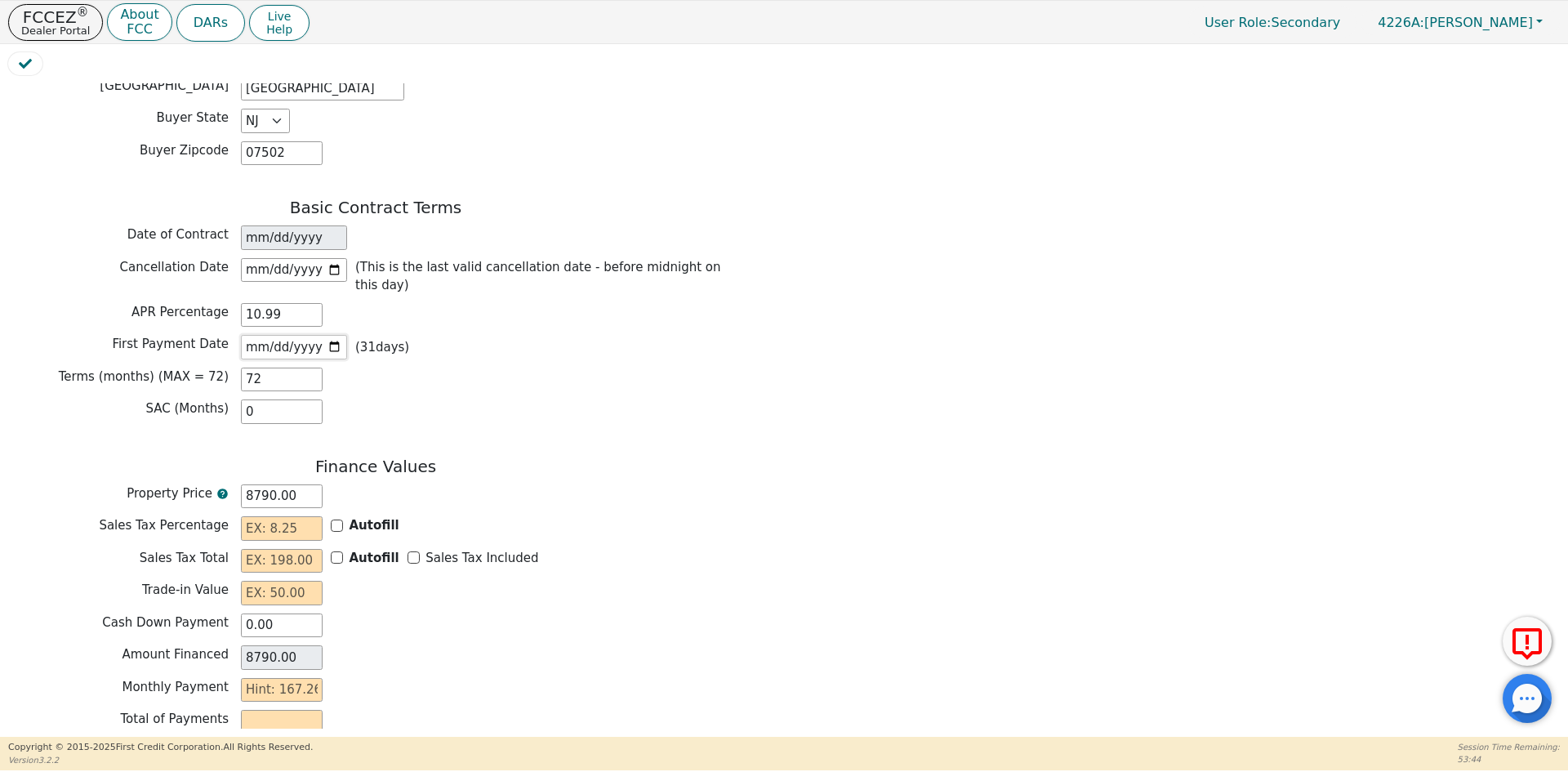
scroll to position [1061, 0]
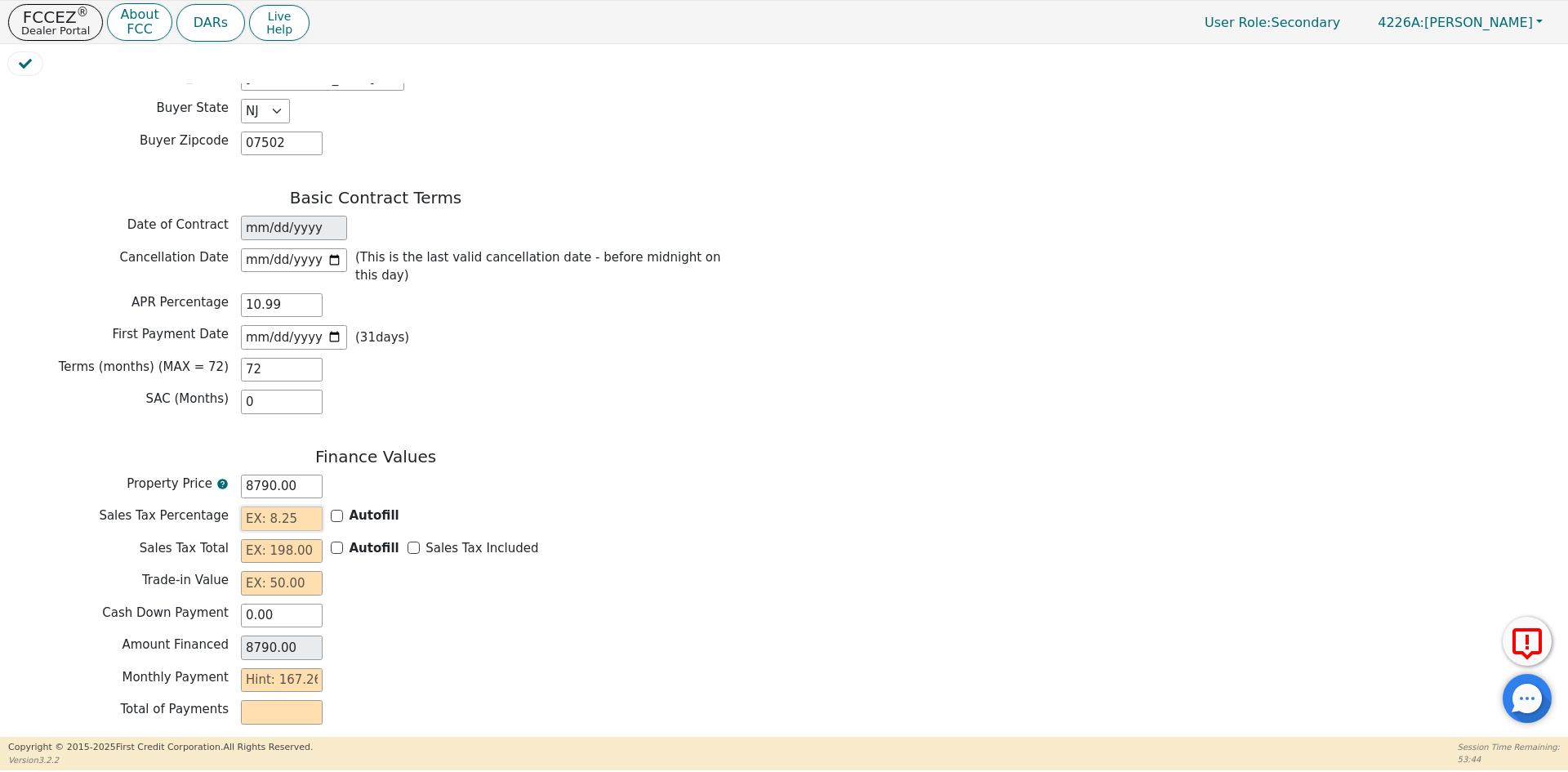
click at [260, 506] on input "text" at bounding box center [281, 518] width 81 height 24
type input "0.00"
click at [248, 539] on input "text" at bounding box center [281, 551] width 81 height 24
type input "0.00"
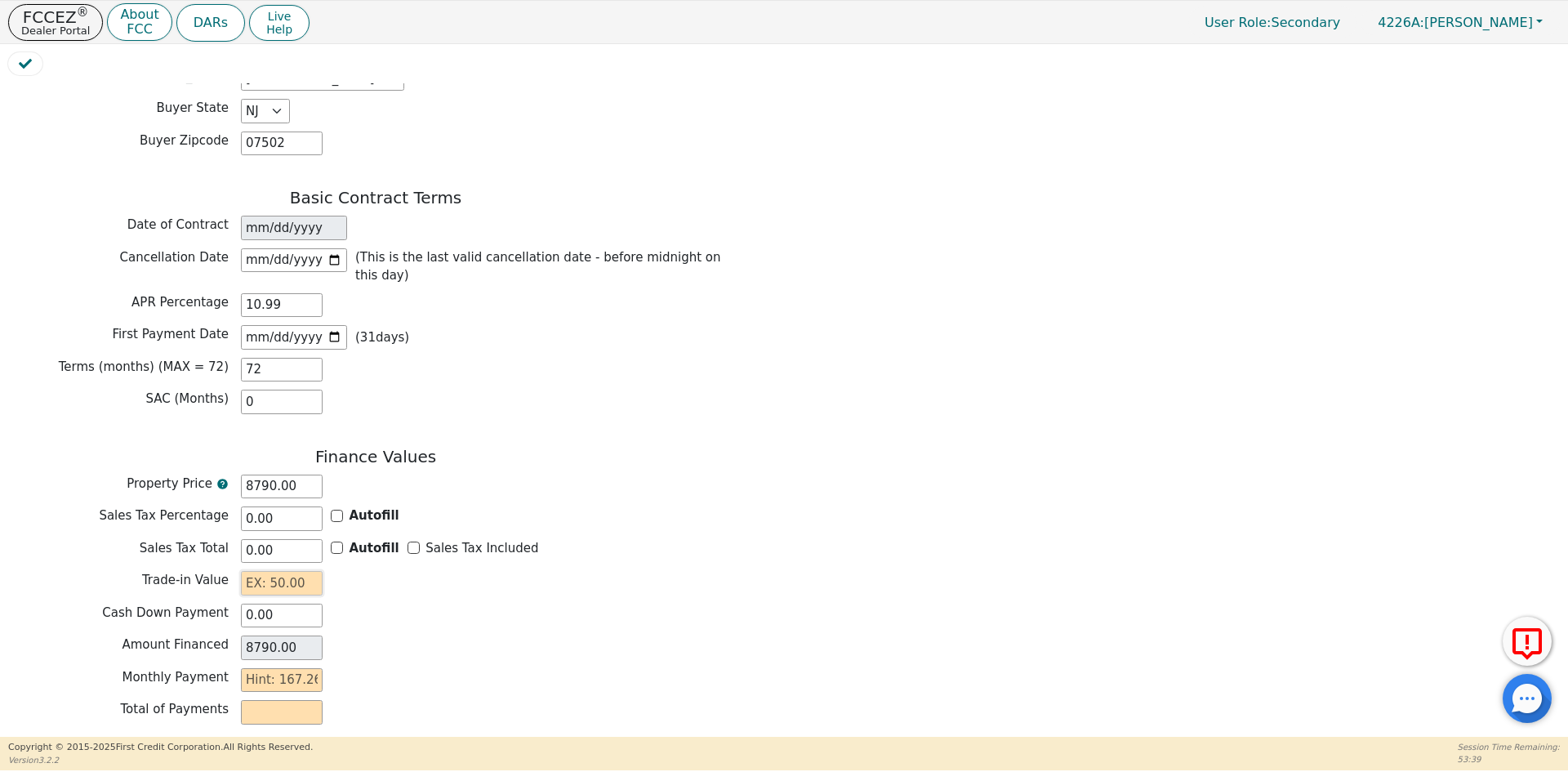
click at [250, 570] on input "text" at bounding box center [281, 582] width 81 height 24
type input "0.00"
click at [274, 668] on input "text" at bounding box center [281, 680] width 81 height 24
type input "1"
type input "72.00"
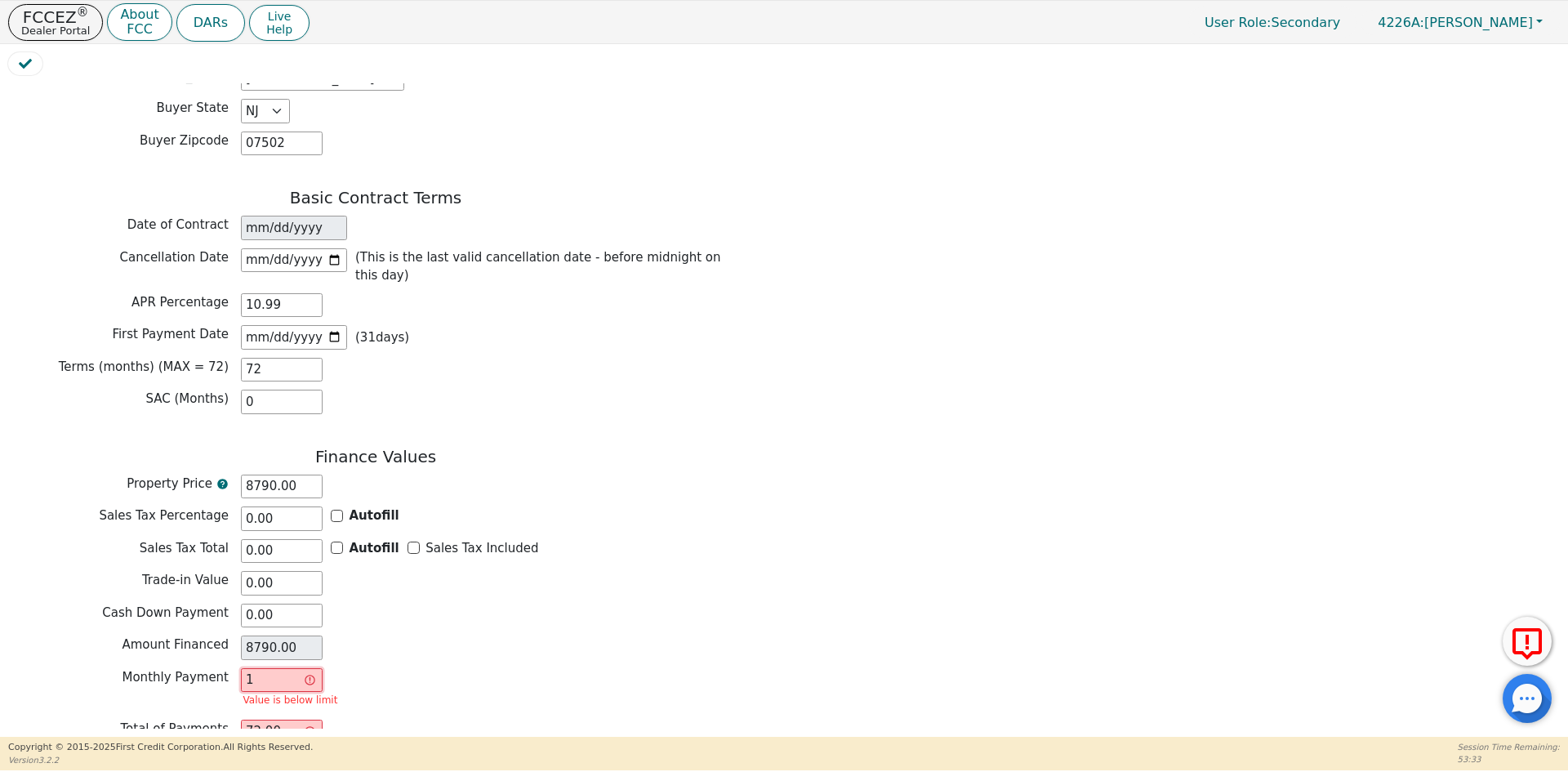
type input "16"
type input "1152.00"
type input "167"
type input "12024.00"
type input "167.2"
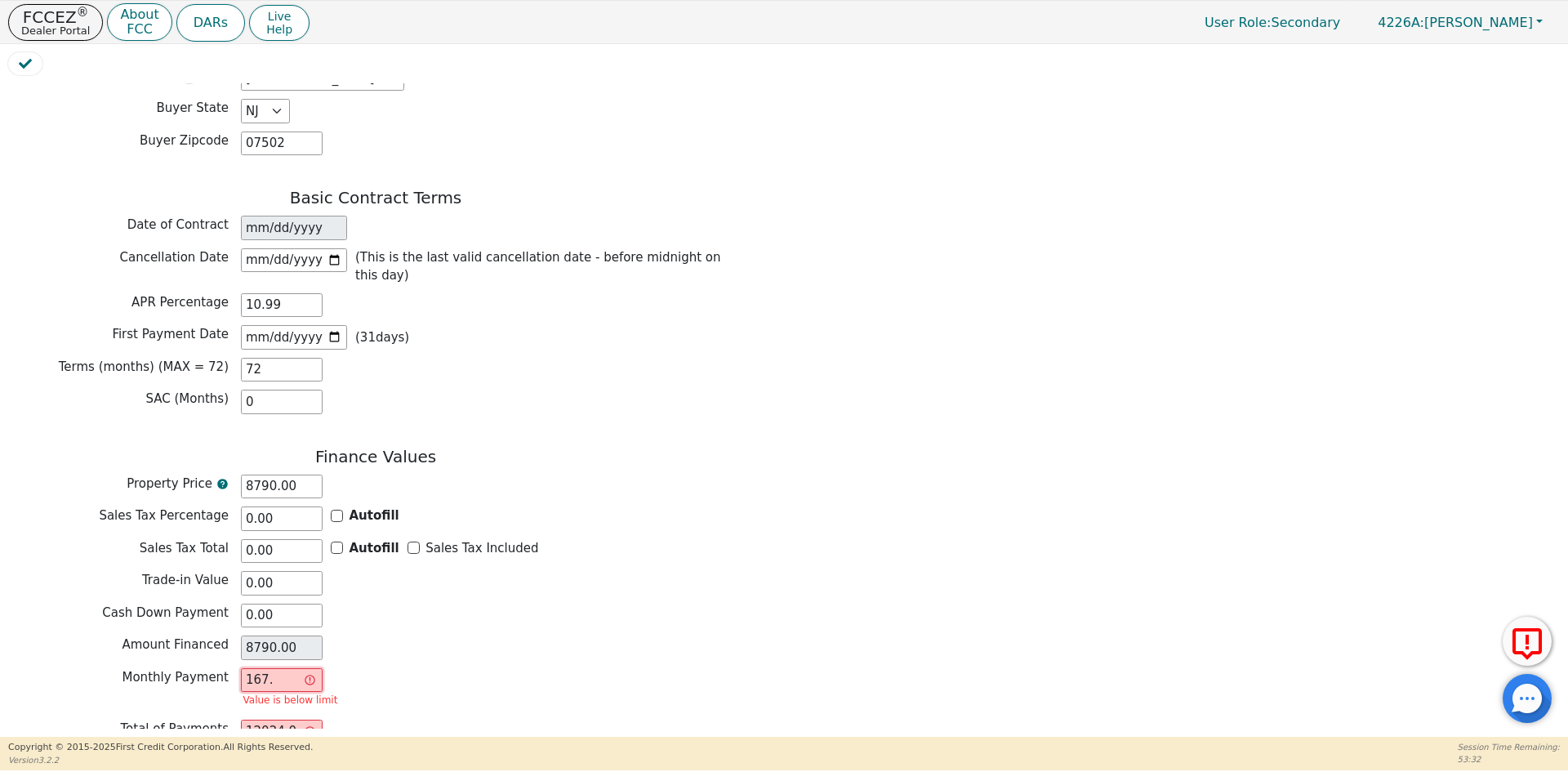
type input "12038.40"
type input "167.26"
type input "12042.72"
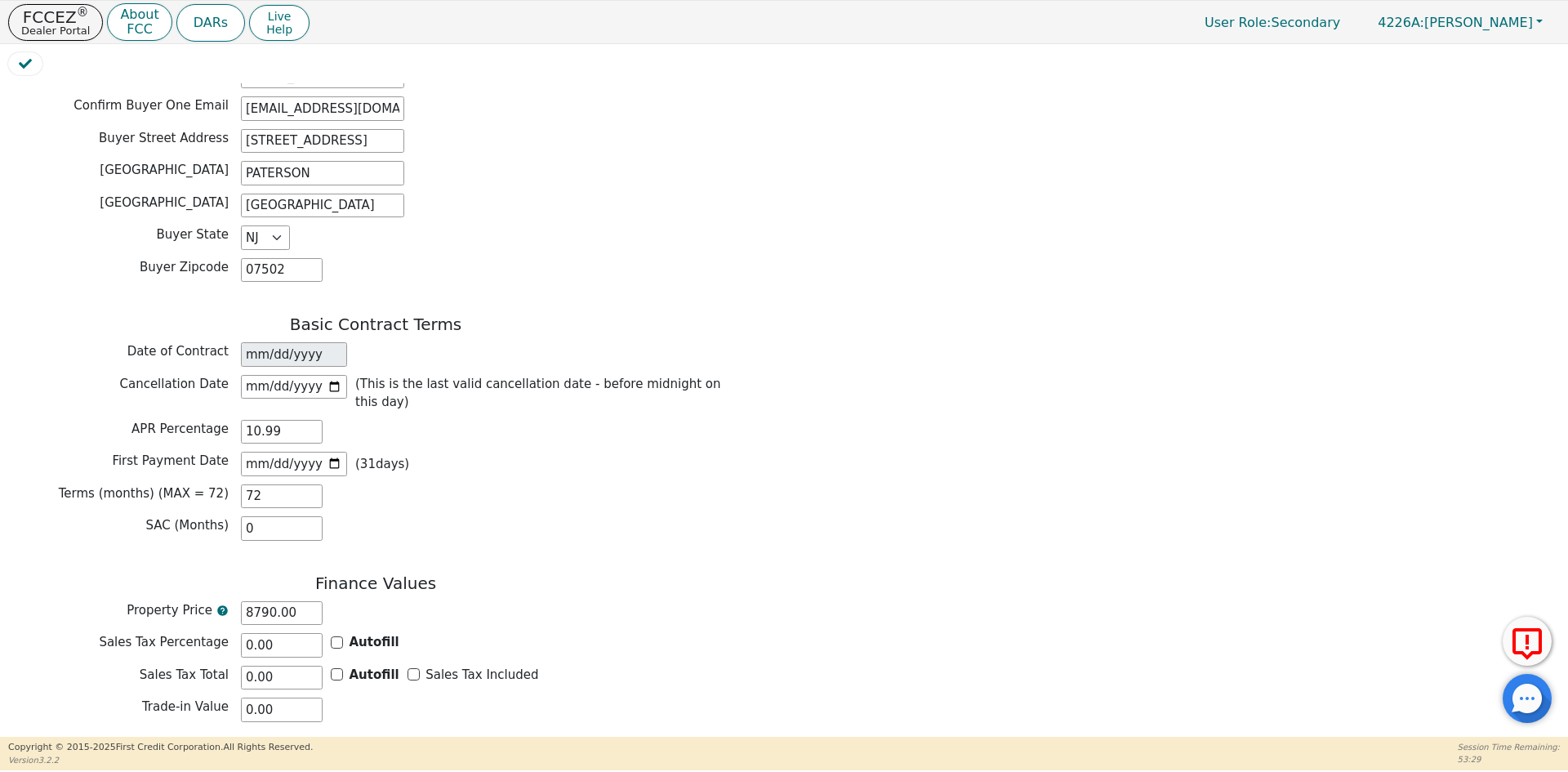
scroll to position [1081, 0]
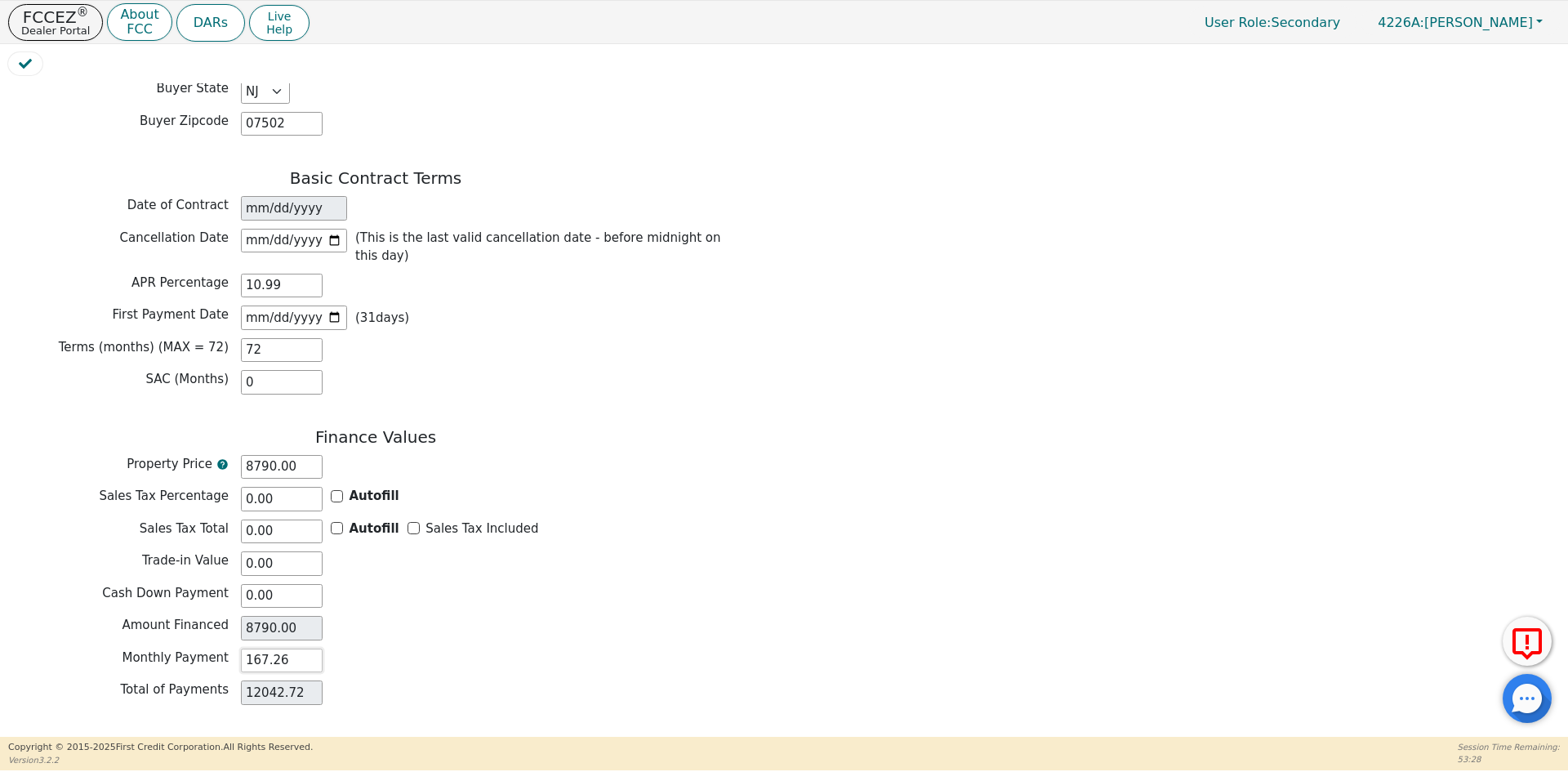
type input "167.26"
click at [149, 738] on button "Review & Begin Contract" at bounding box center [102, 757] width 189 height 38
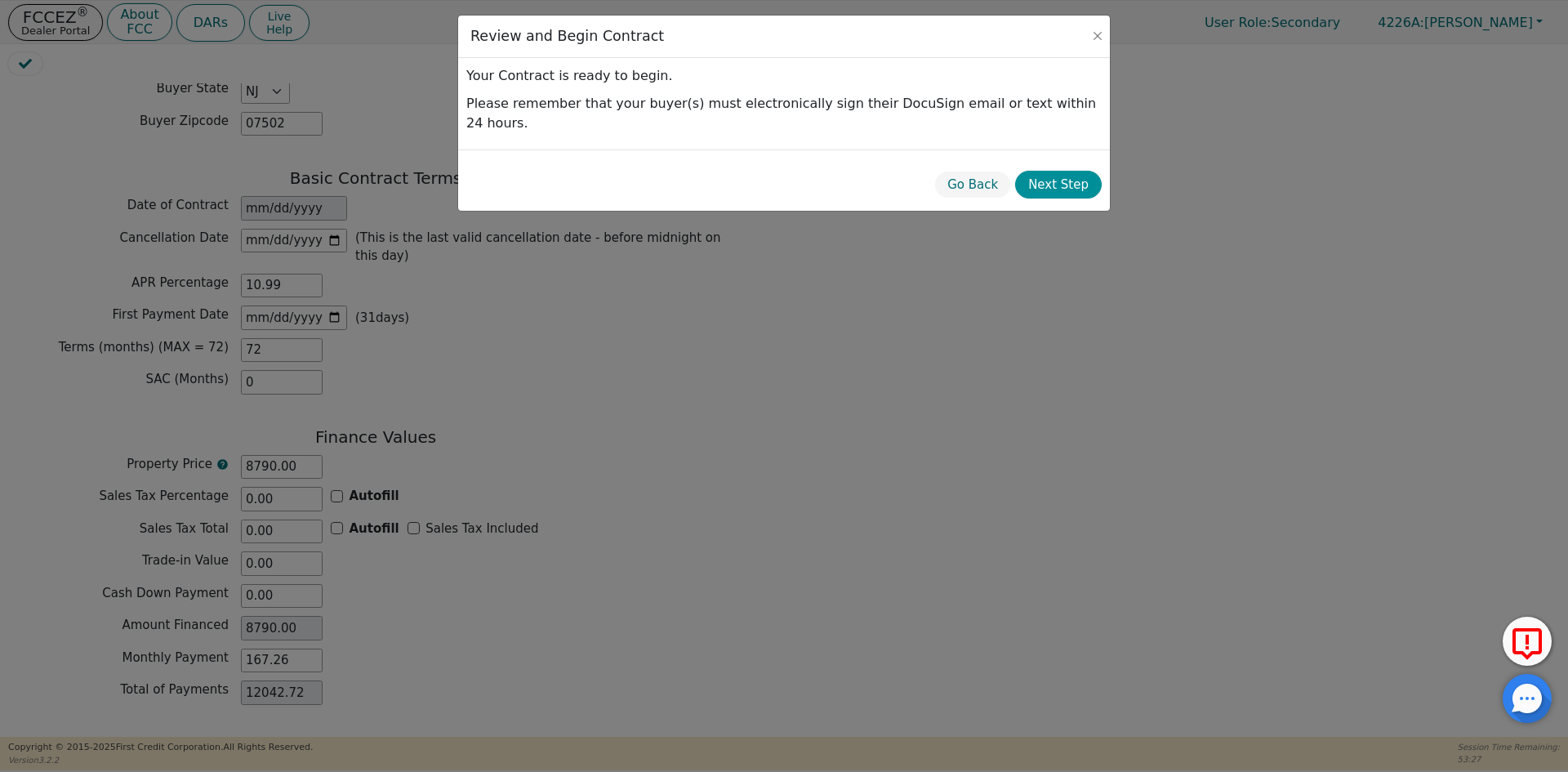
click at [1069, 171] on button "Next Step" at bounding box center [1059, 185] width 87 height 29
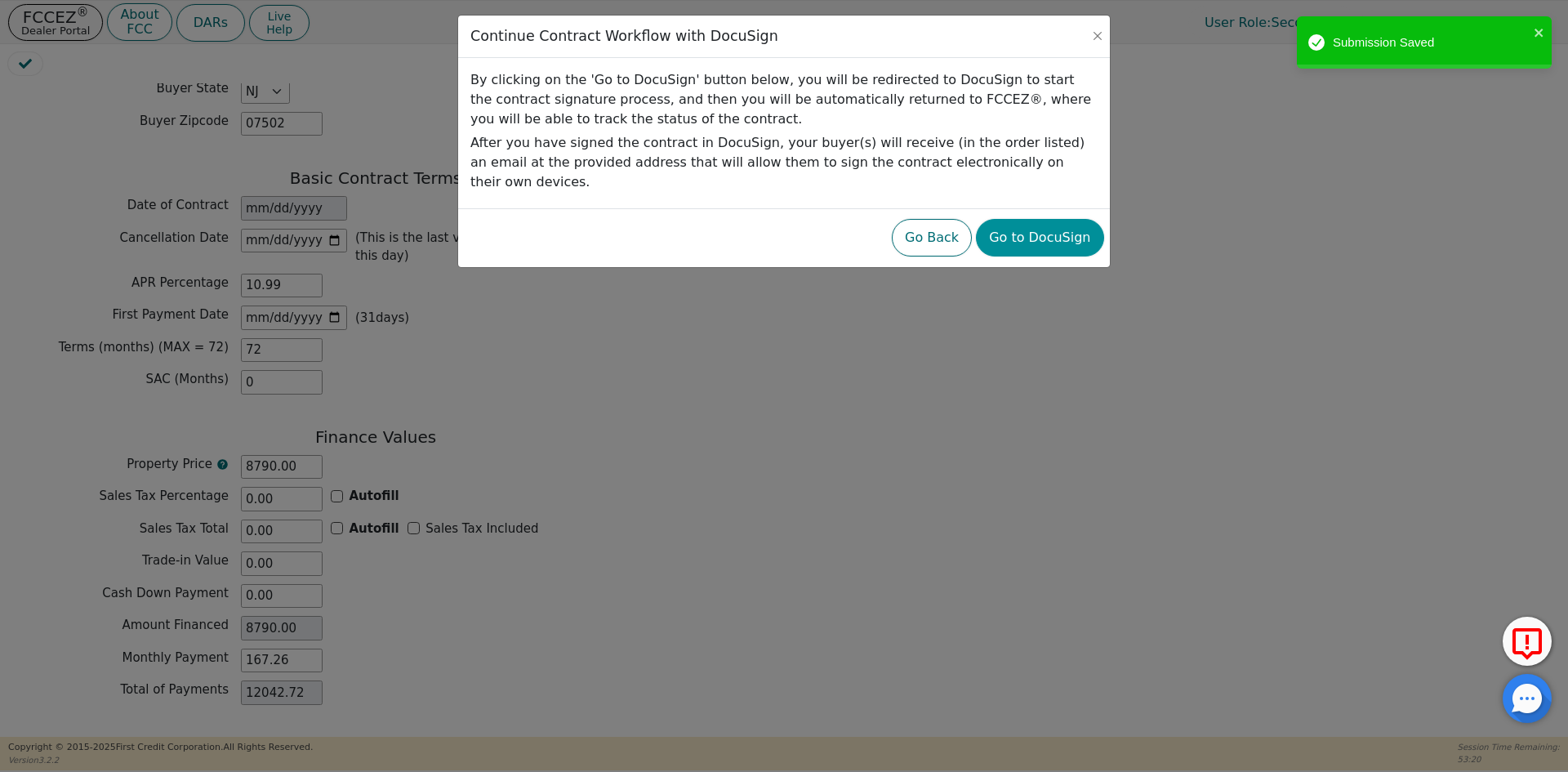
click at [1032, 223] on button "Go to DocuSign" at bounding box center [1039, 238] width 128 height 38
